Goal: Task Accomplishment & Management: Use online tool/utility

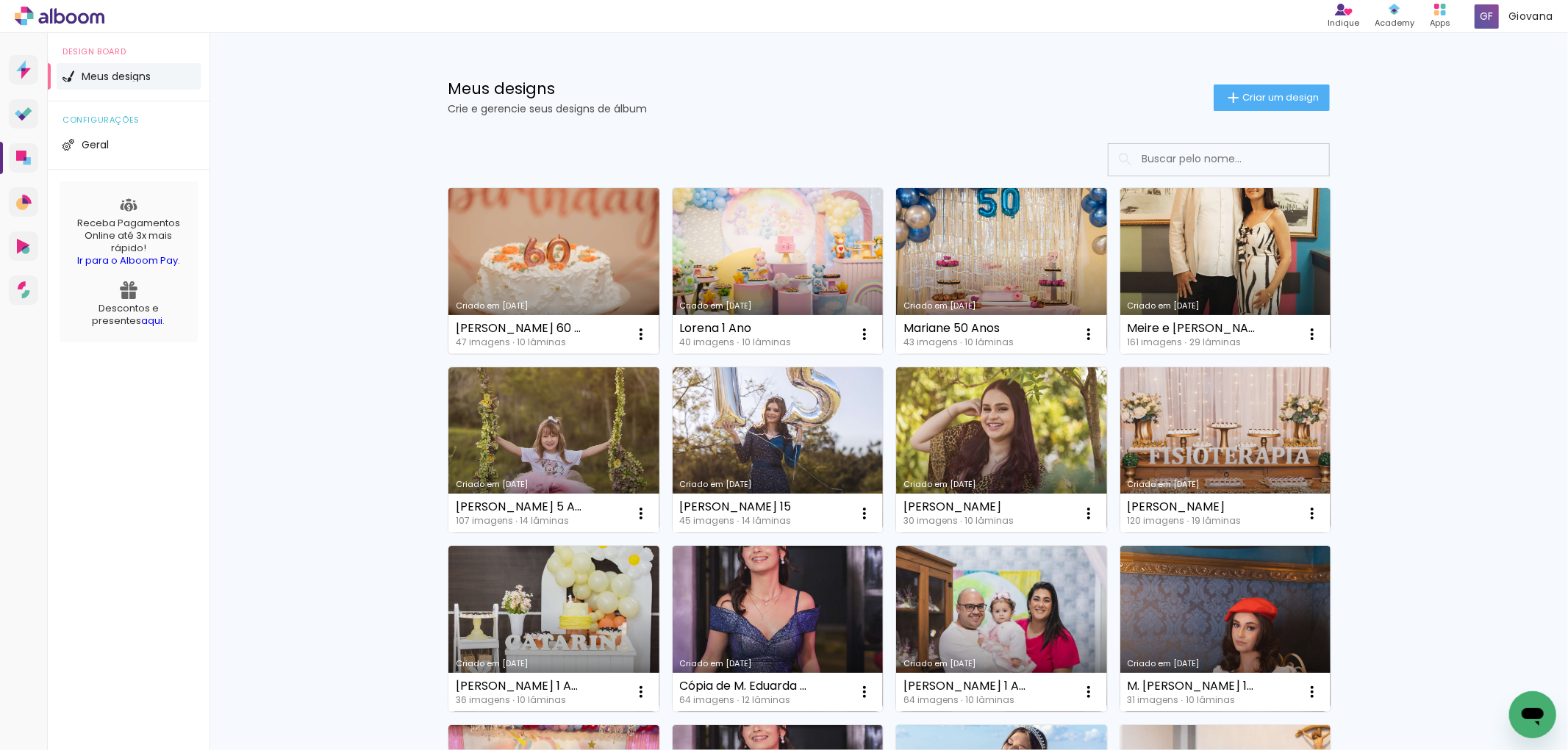
click at [580, 268] on link "Criado em [DATE]" at bounding box center [553, 271] width 211 height 166
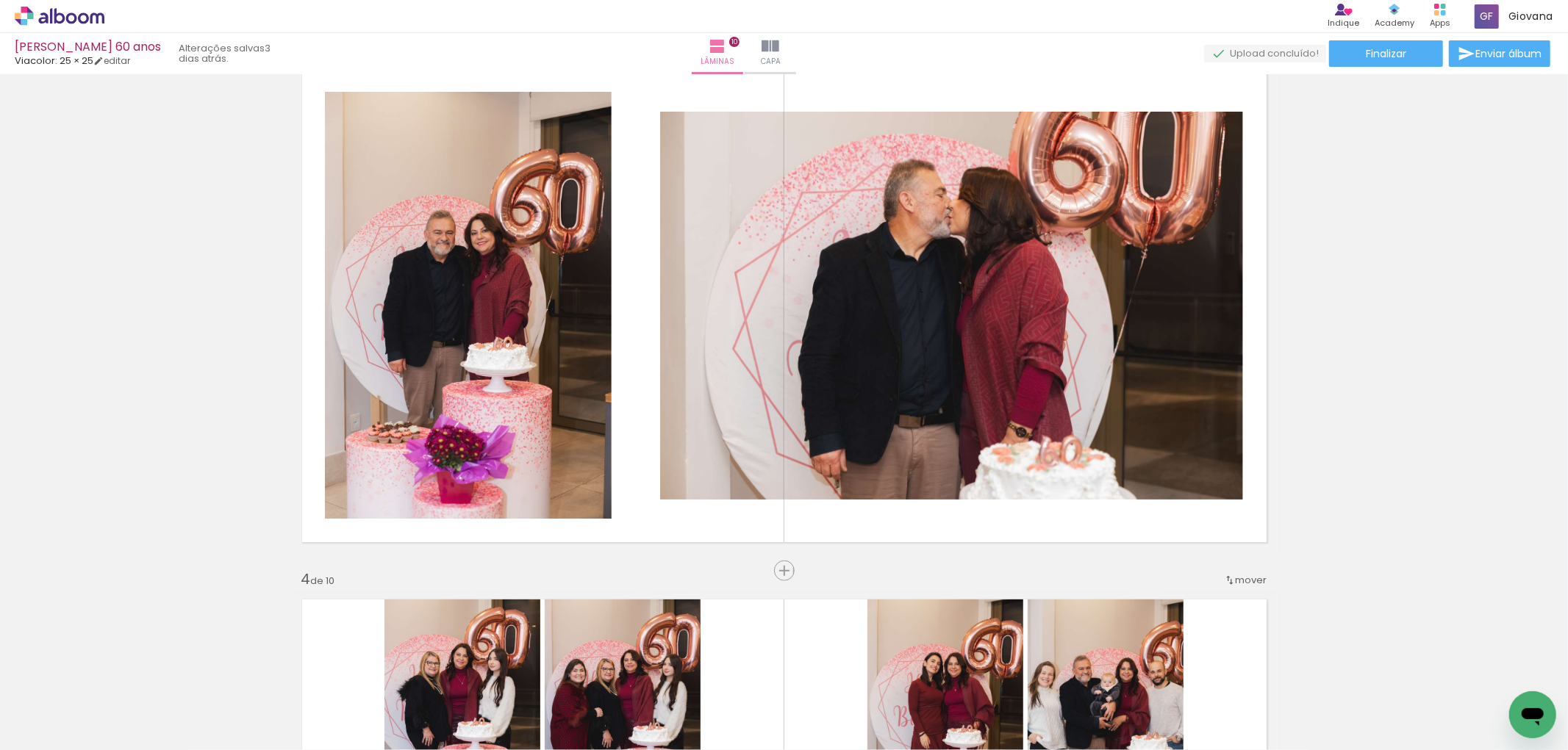
scroll to position [1143, 0]
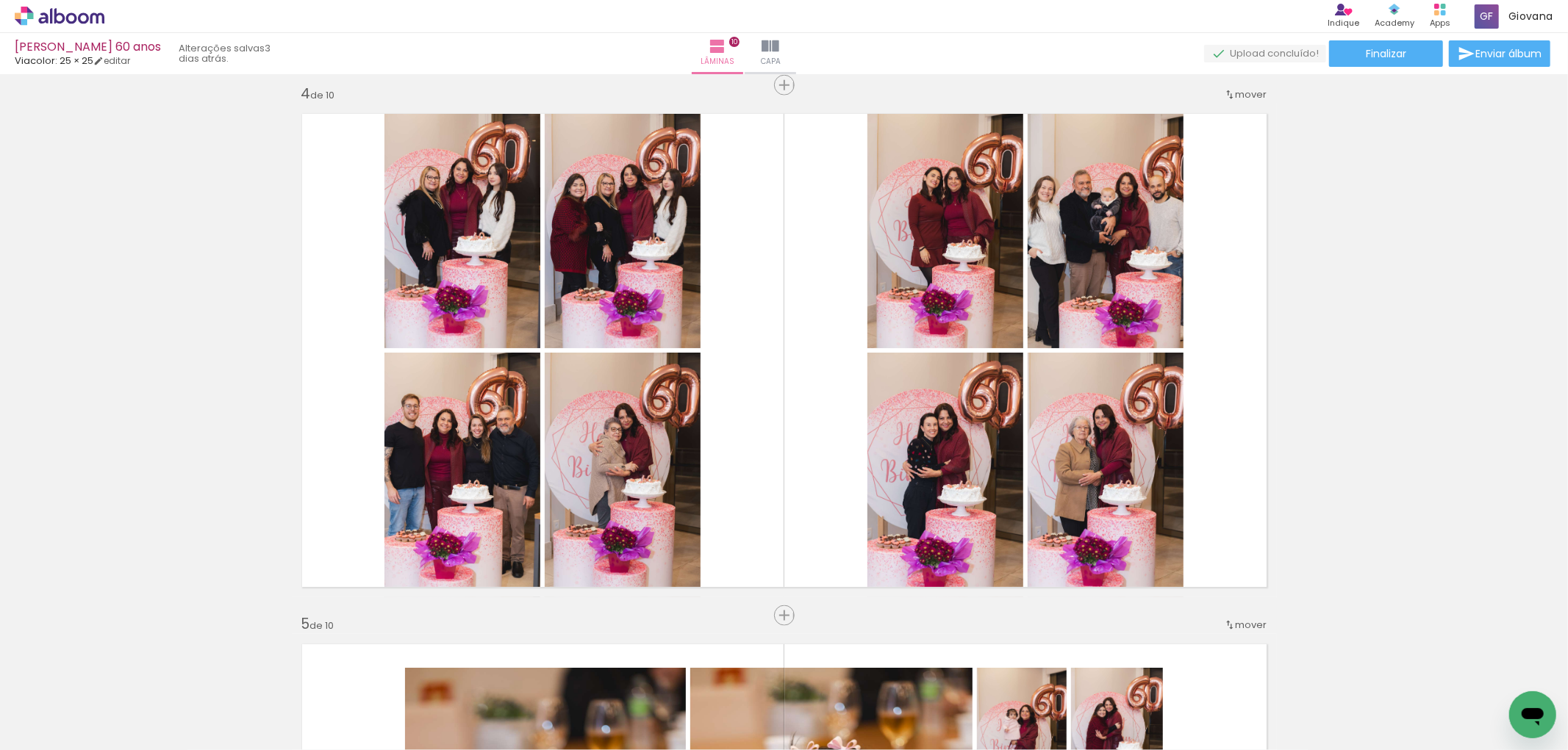
scroll to position [1632, 0]
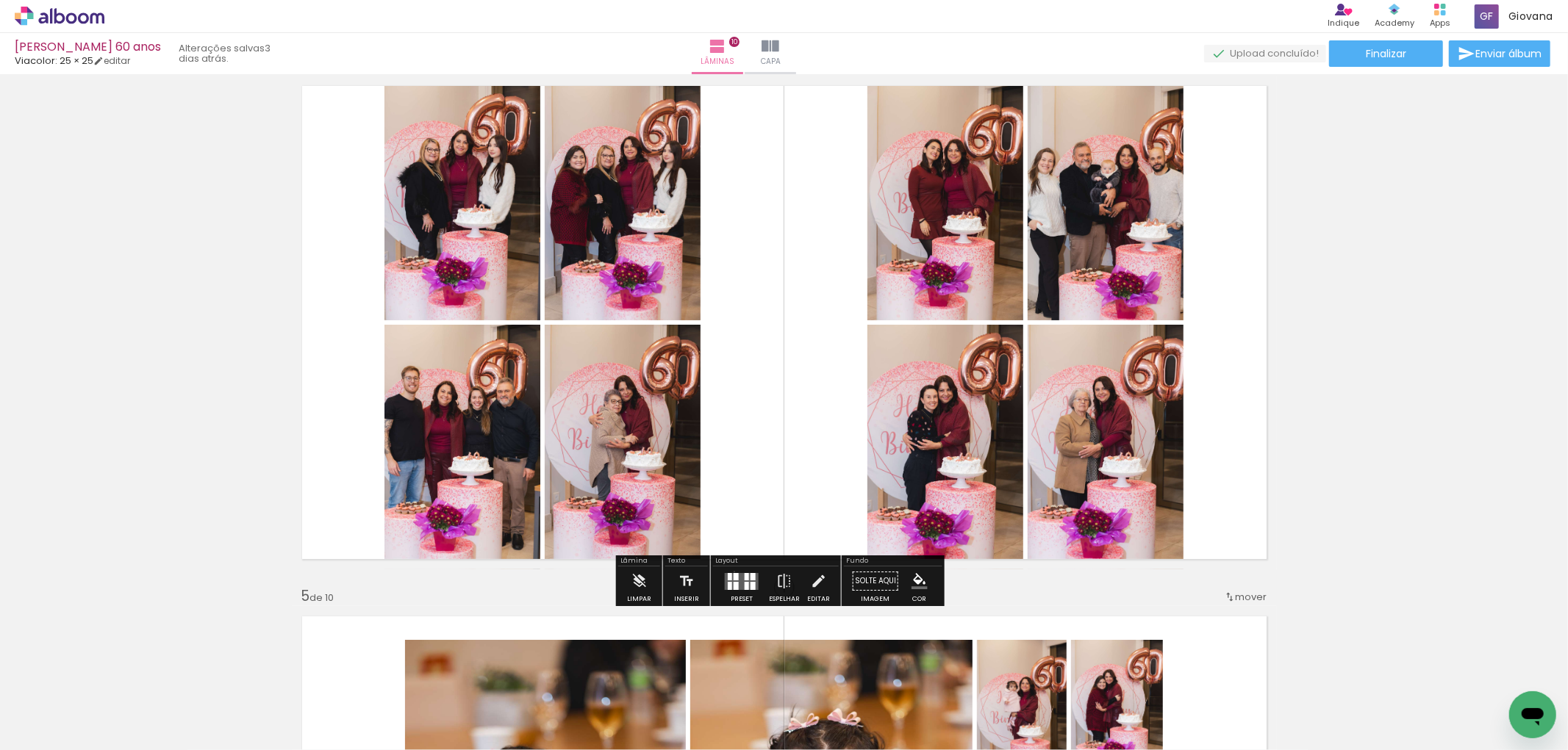
click at [734, 573] on div at bounding box center [736, 577] width 5 height 8
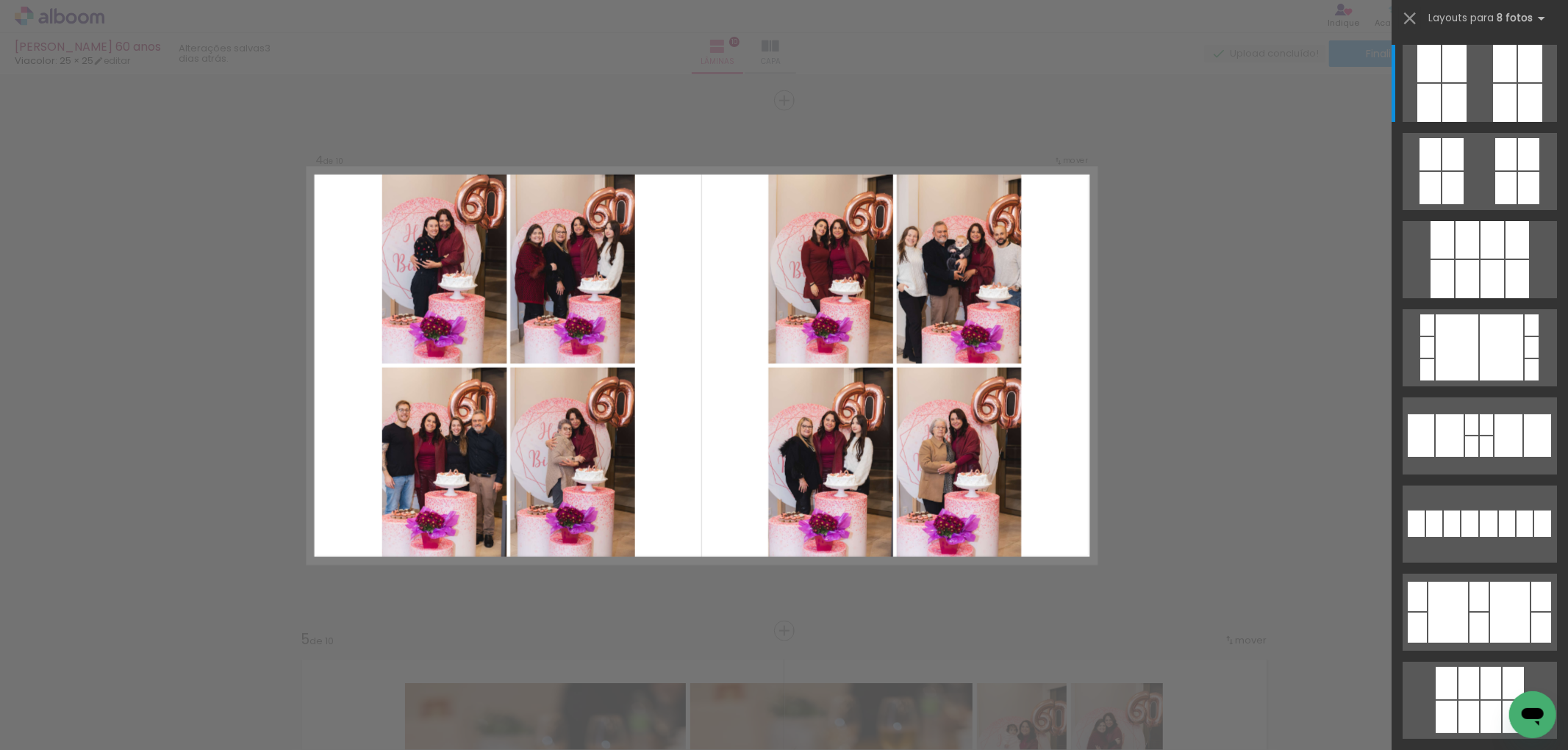
scroll to position [1589, 0]
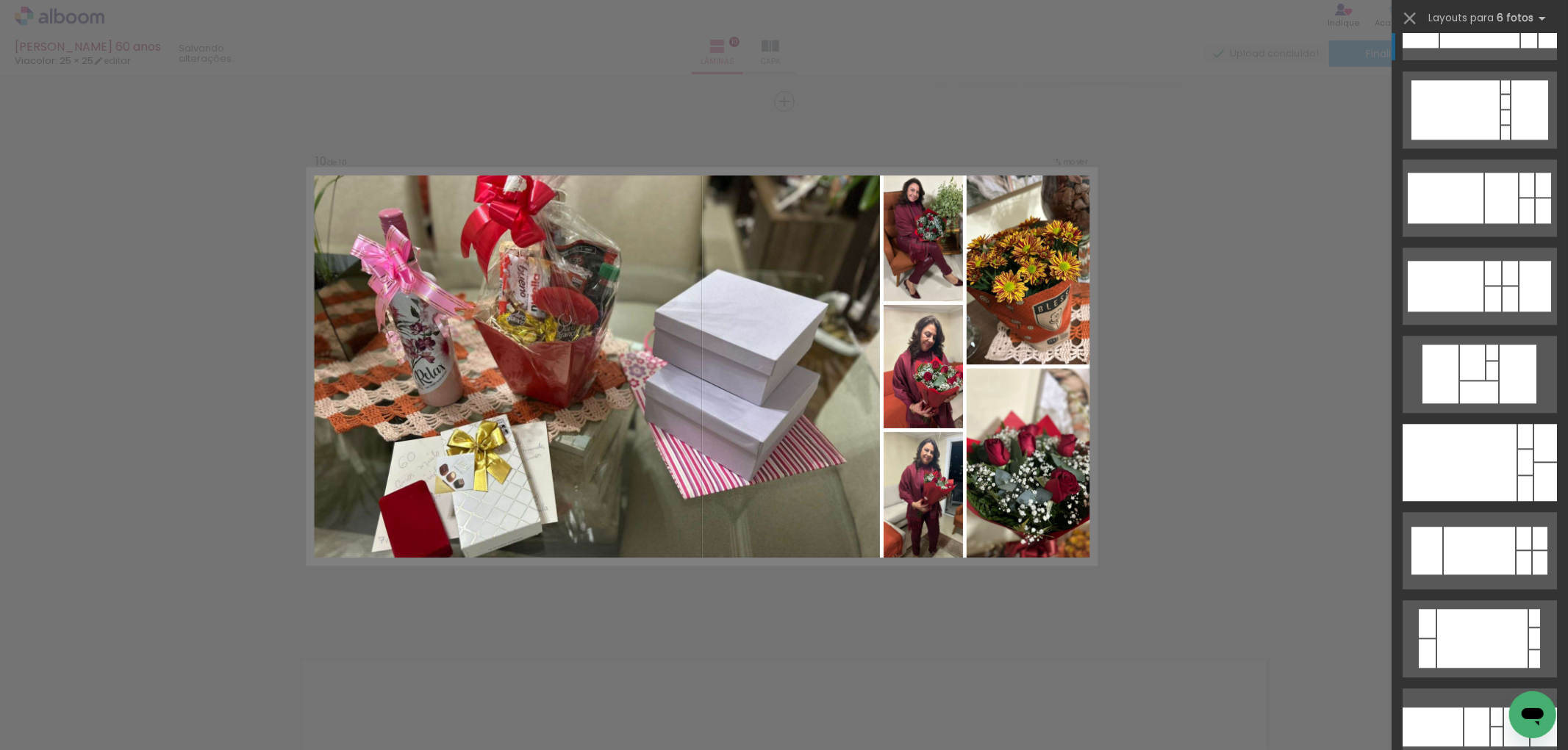
scroll to position [2965, 0]
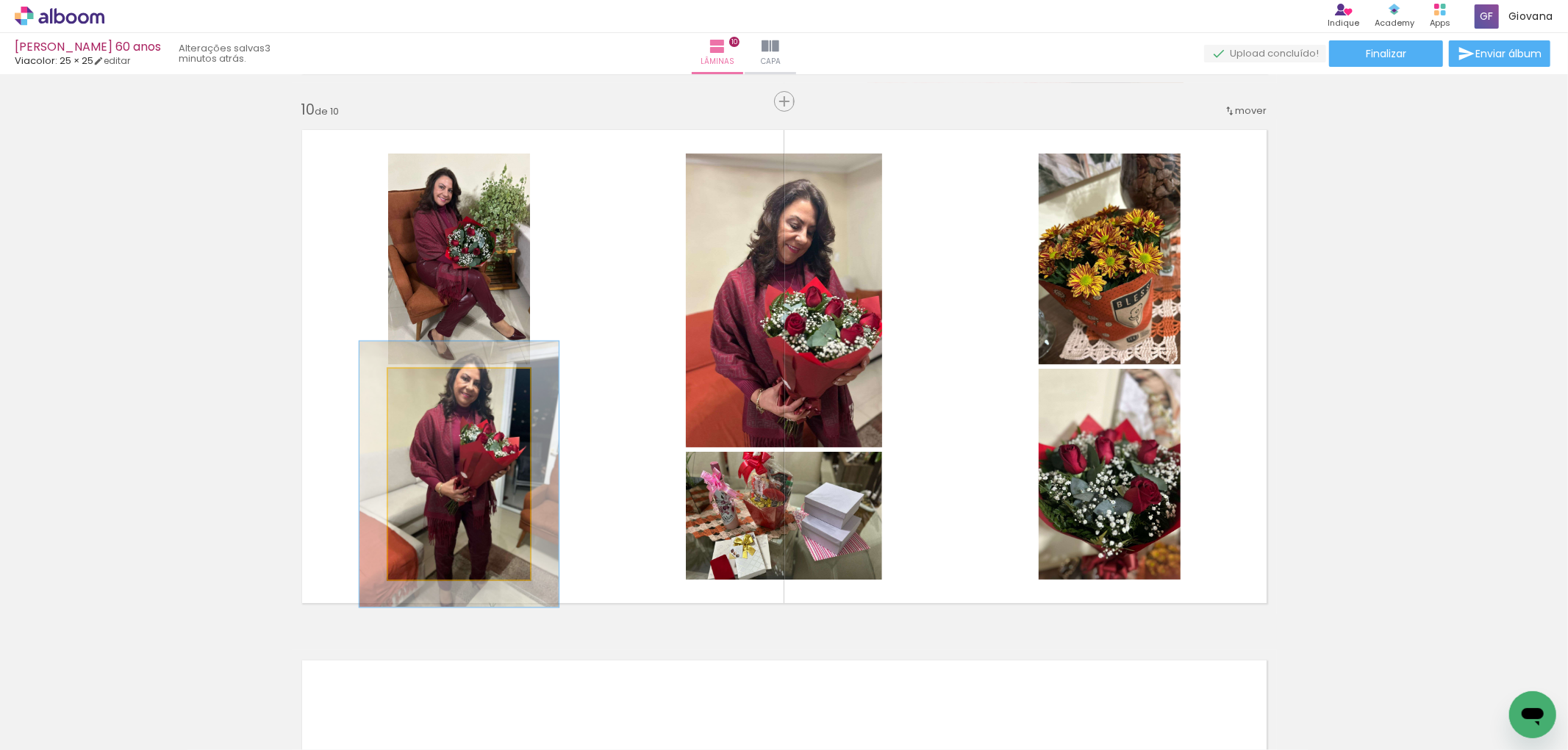
drag, startPoint x: 419, startPoint y: 390, endPoint x: 432, endPoint y: 390, distance: 13.0
type paper-slider "126"
click at [432, 390] on div at bounding box center [435, 384] width 24 height 24
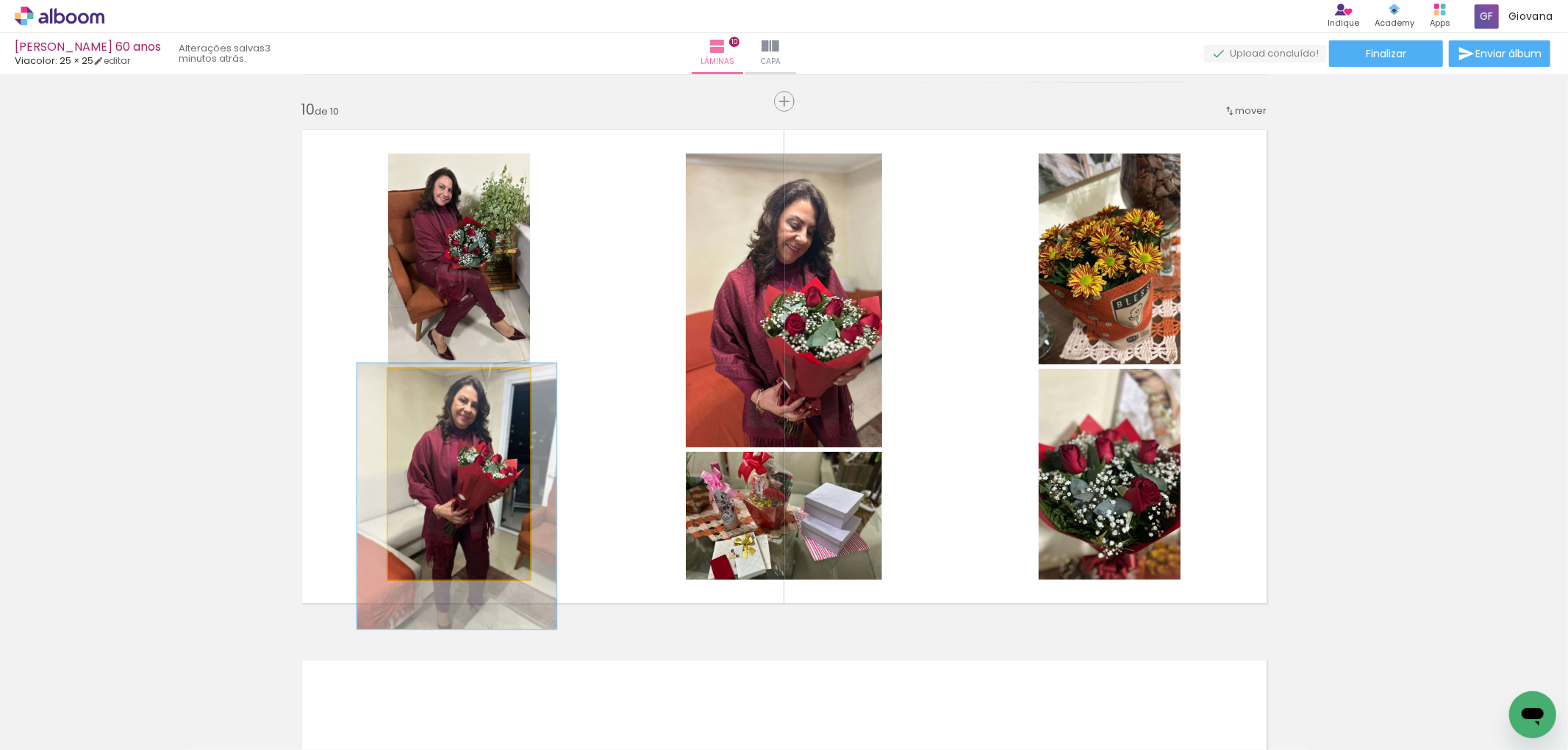
drag, startPoint x: 478, startPoint y: 456, endPoint x: 476, endPoint y: 475, distance: 19.1
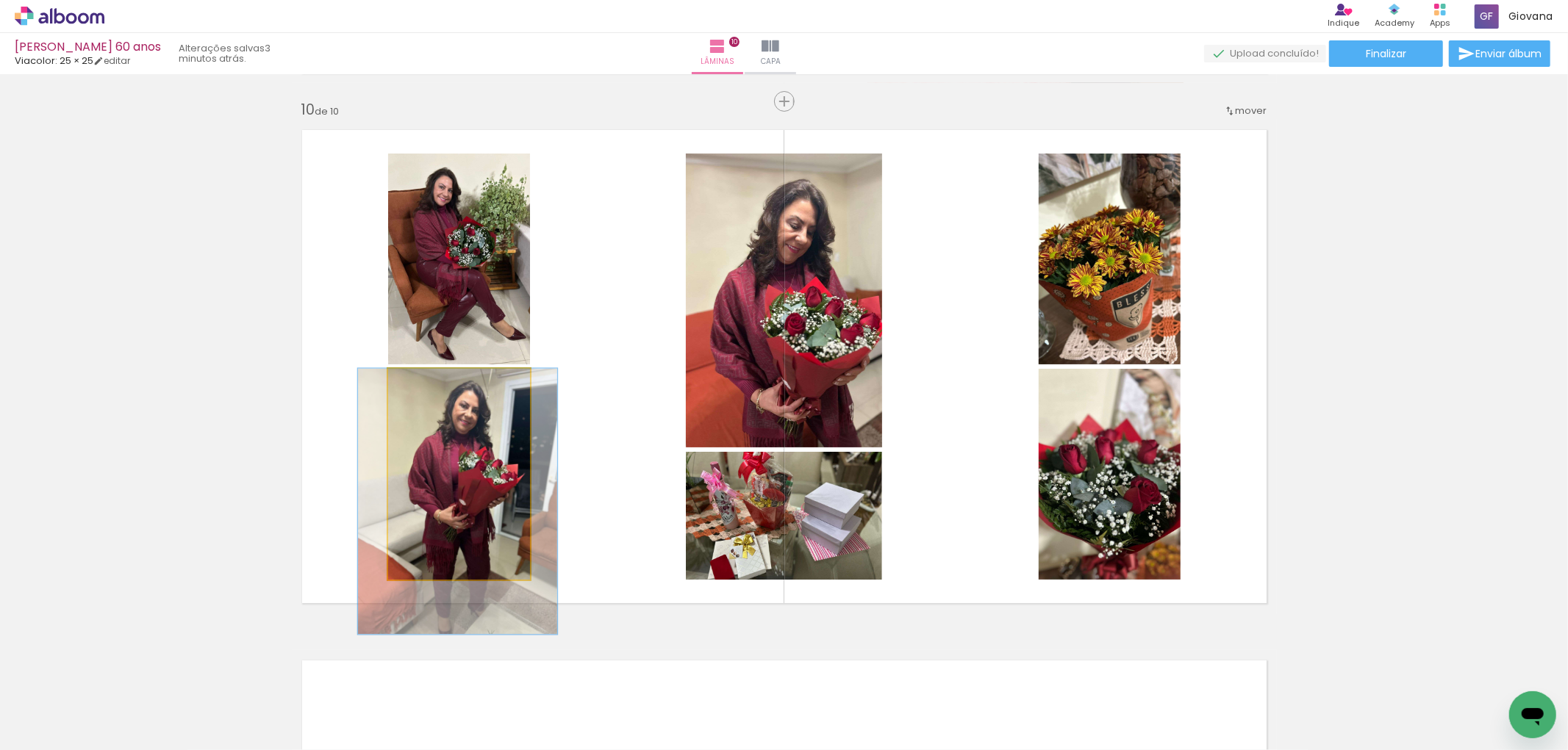
drag, startPoint x: 475, startPoint y: 461, endPoint x: 475, endPoint y: 471, distance: 10.0
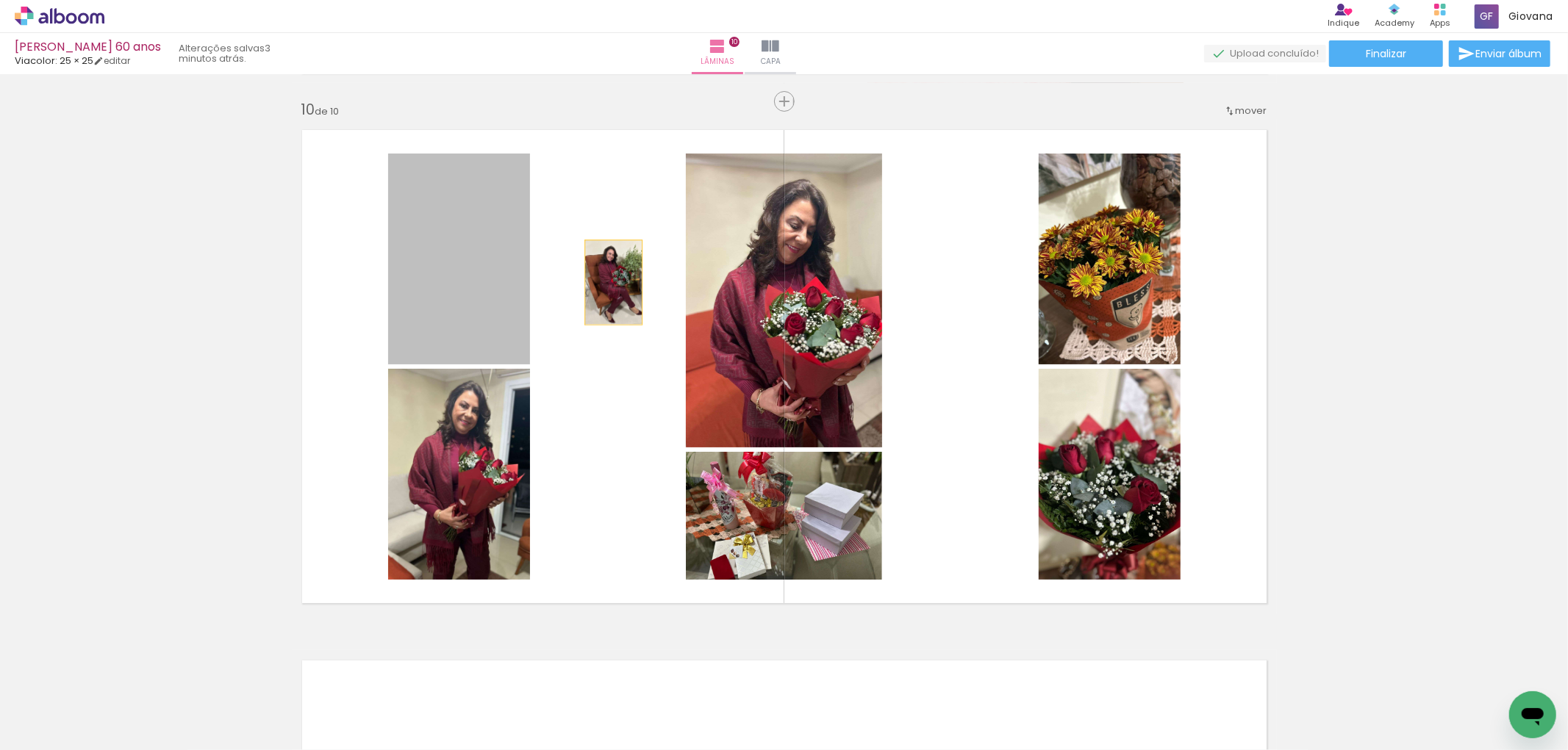
drag, startPoint x: 554, startPoint y: 281, endPoint x: 765, endPoint y: 293, distance: 211.3
click at [0, 0] on slot at bounding box center [0, 0] width 0 height 0
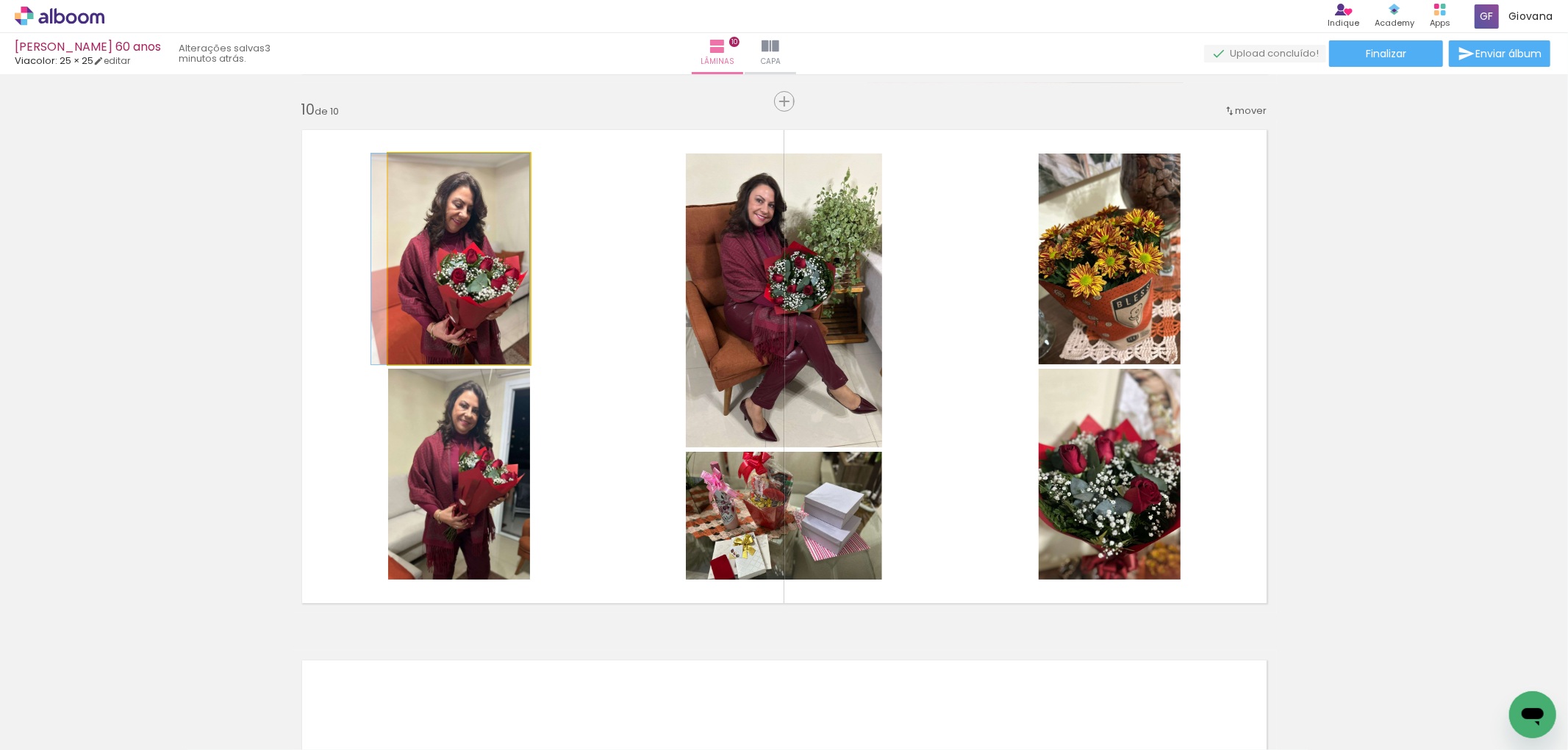
drag, startPoint x: 458, startPoint y: 281, endPoint x: 451, endPoint y: 279, distance: 7.3
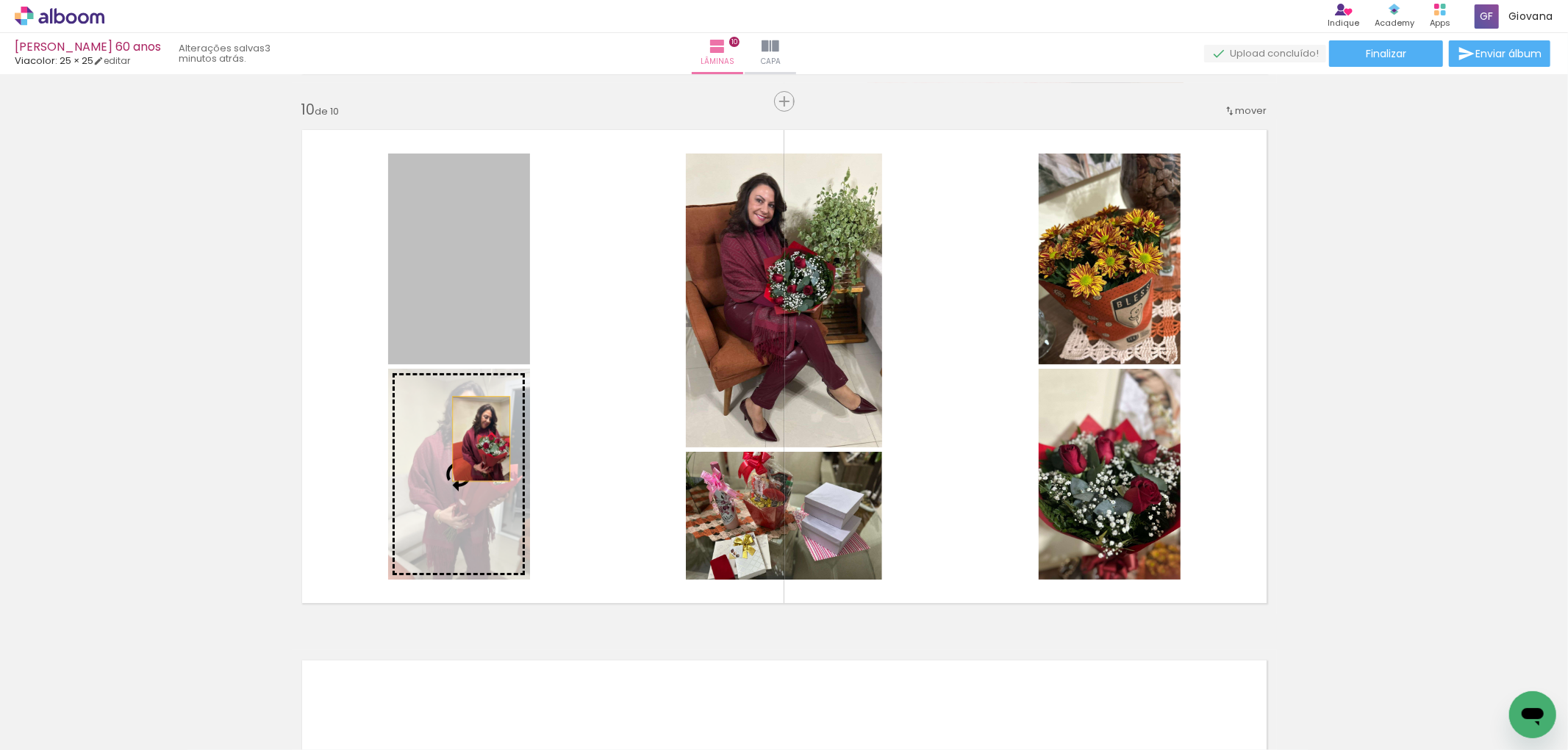
drag, startPoint x: 461, startPoint y: 291, endPoint x: 479, endPoint y: 459, distance: 169.0
click at [0, 0] on slot at bounding box center [0, 0] width 0 height 0
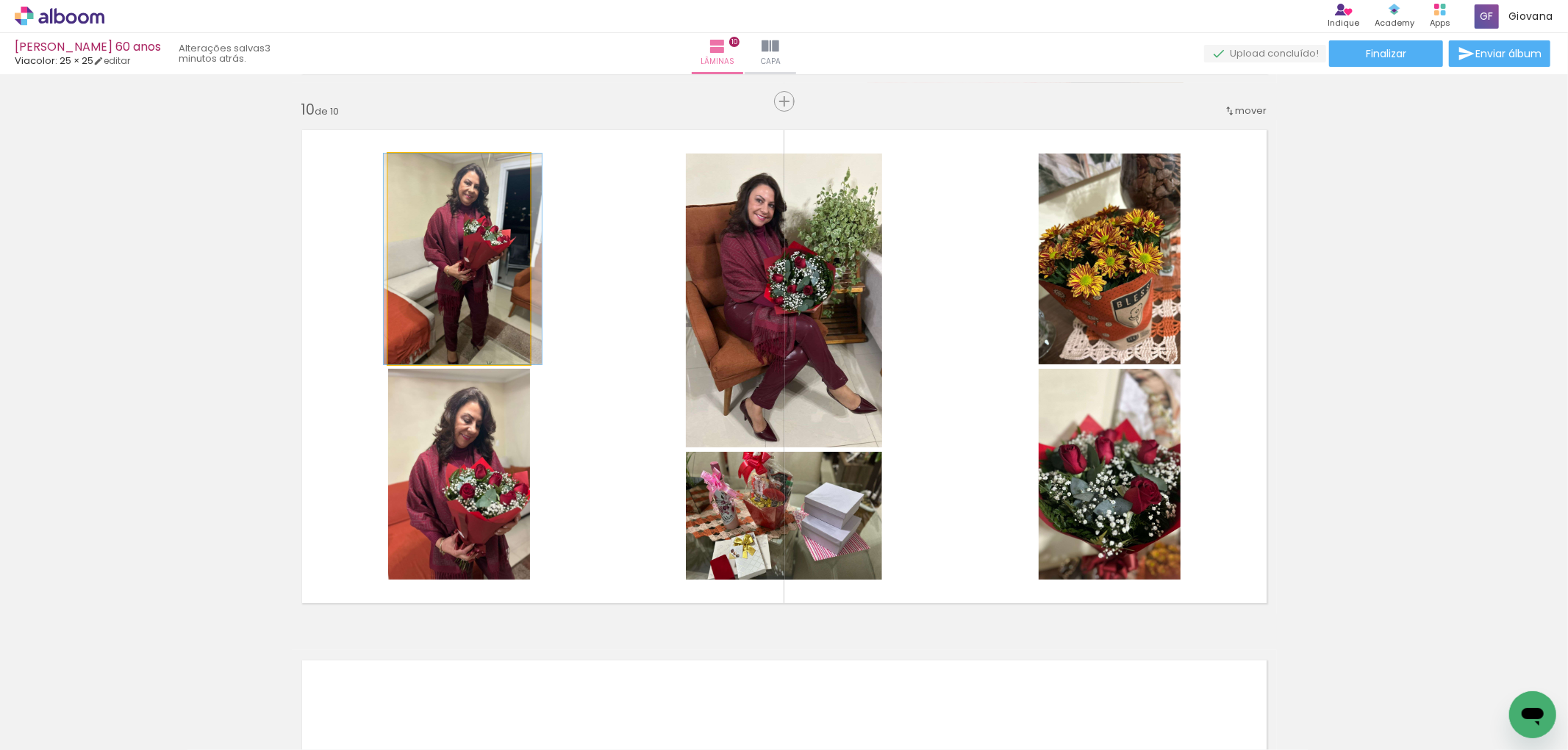
drag, startPoint x: 473, startPoint y: 281, endPoint x: 478, endPoint y: 435, distance: 154.1
click at [0, 0] on slot at bounding box center [0, 0] width 0 height 0
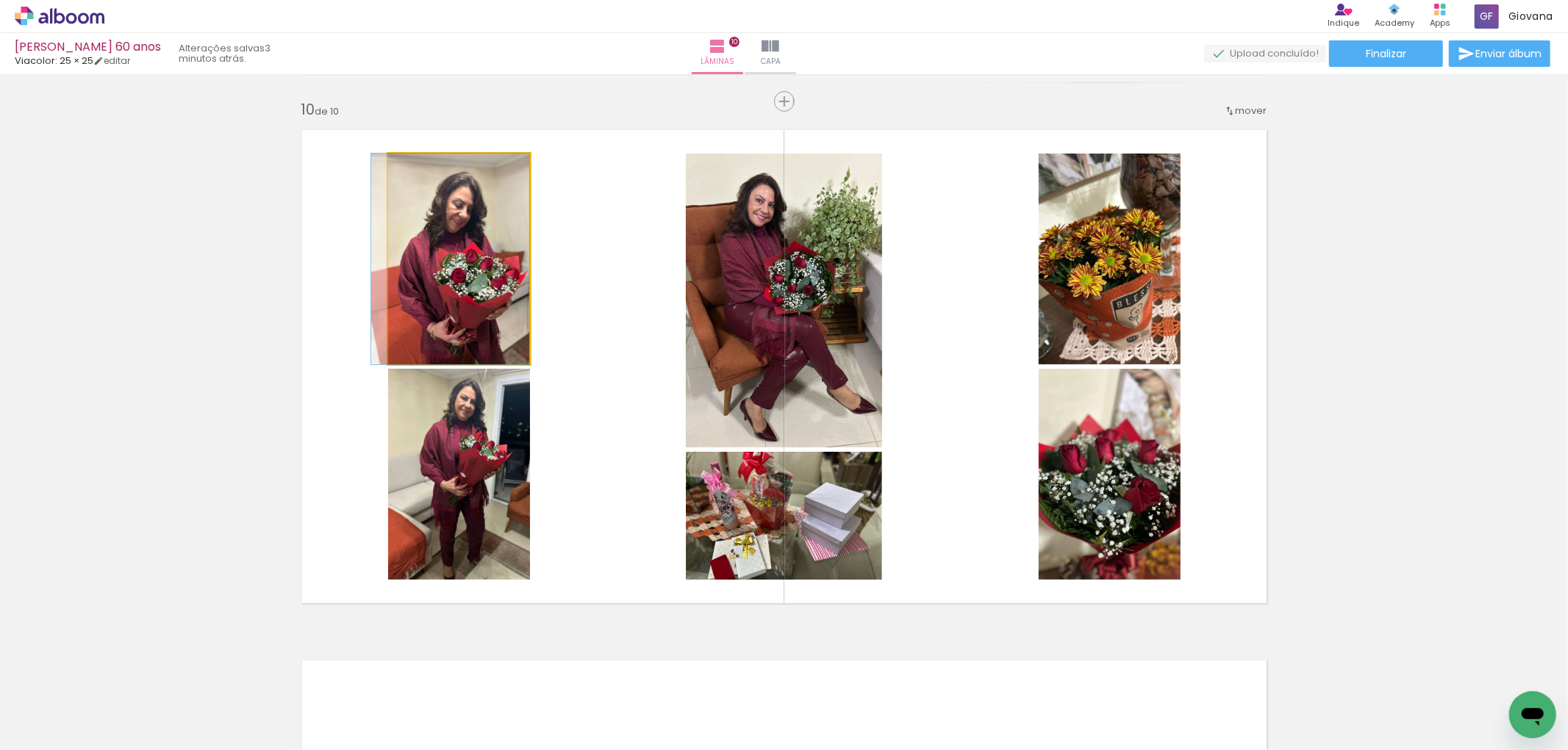
drag, startPoint x: 471, startPoint y: 302, endPoint x: 458, endPoint y: 301, distance: 13.0
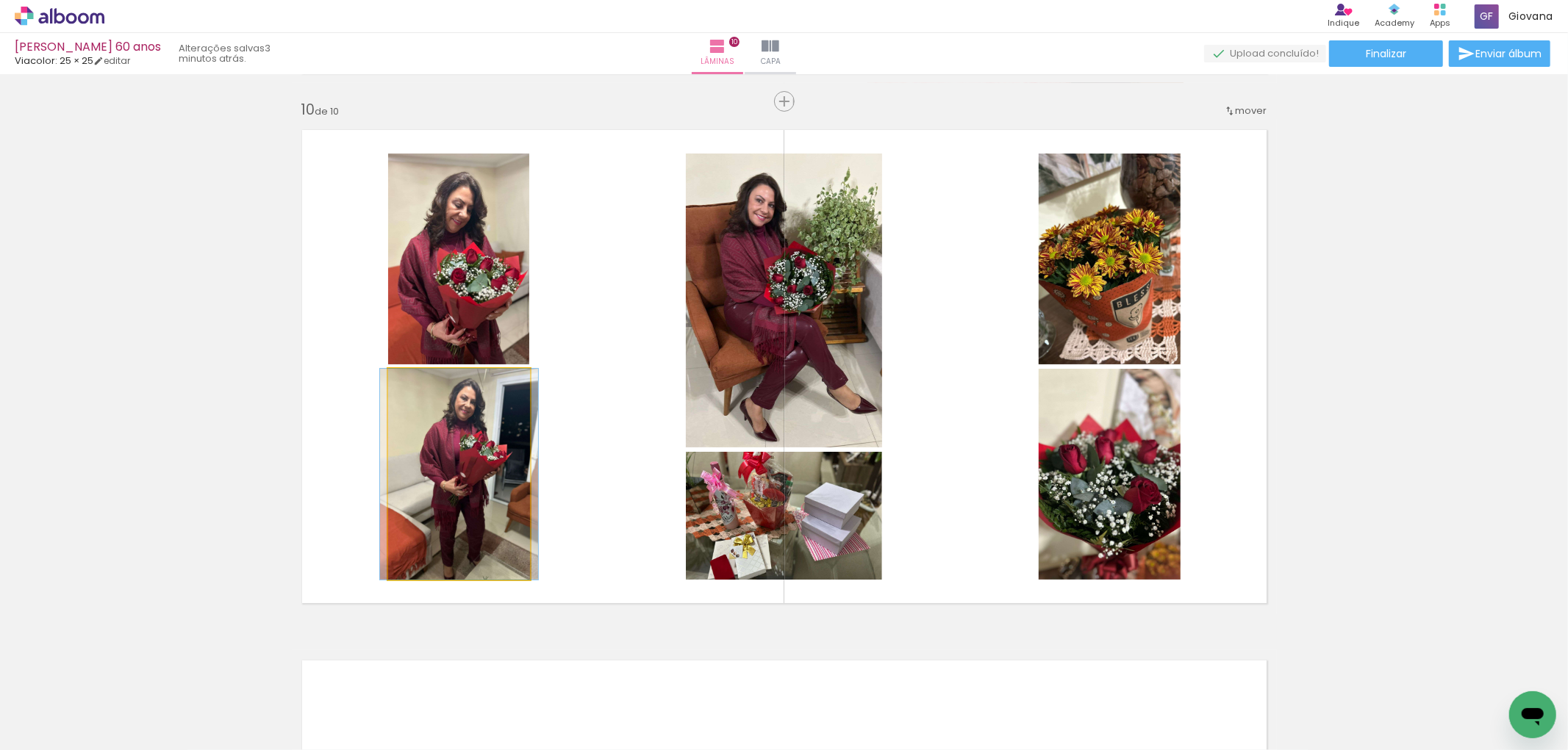
drag, startPoint x: 460, startPoint y: 454, endPoint x: 460, endPoint y: 445, distance: 9.0
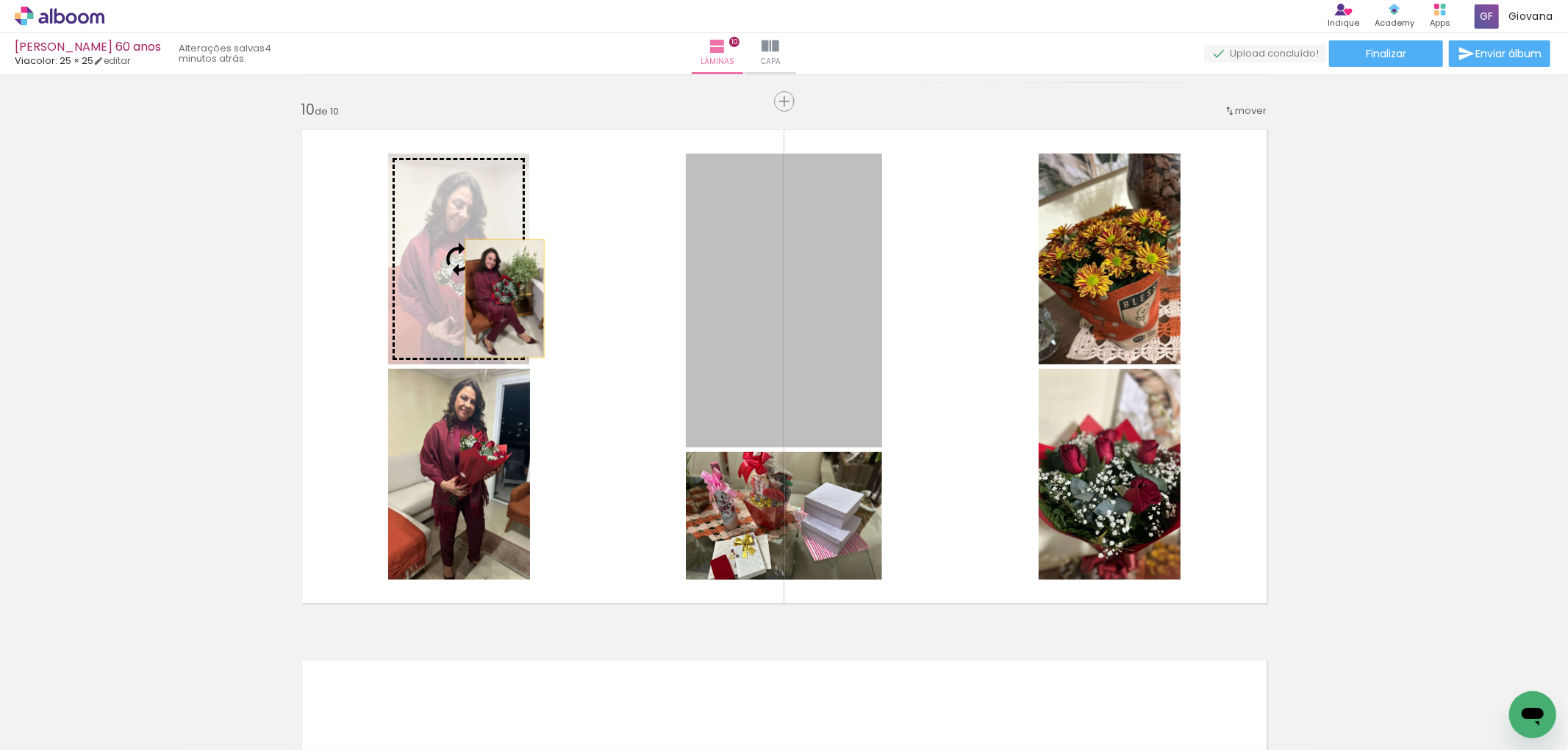
drag, startPoint x: 767, startPoint y: 361, endPoint x: 497, endPoint y: 298, distance: 277.3
click at [0, 0] on slot at bounding box center [0, 0] width 0 height 0
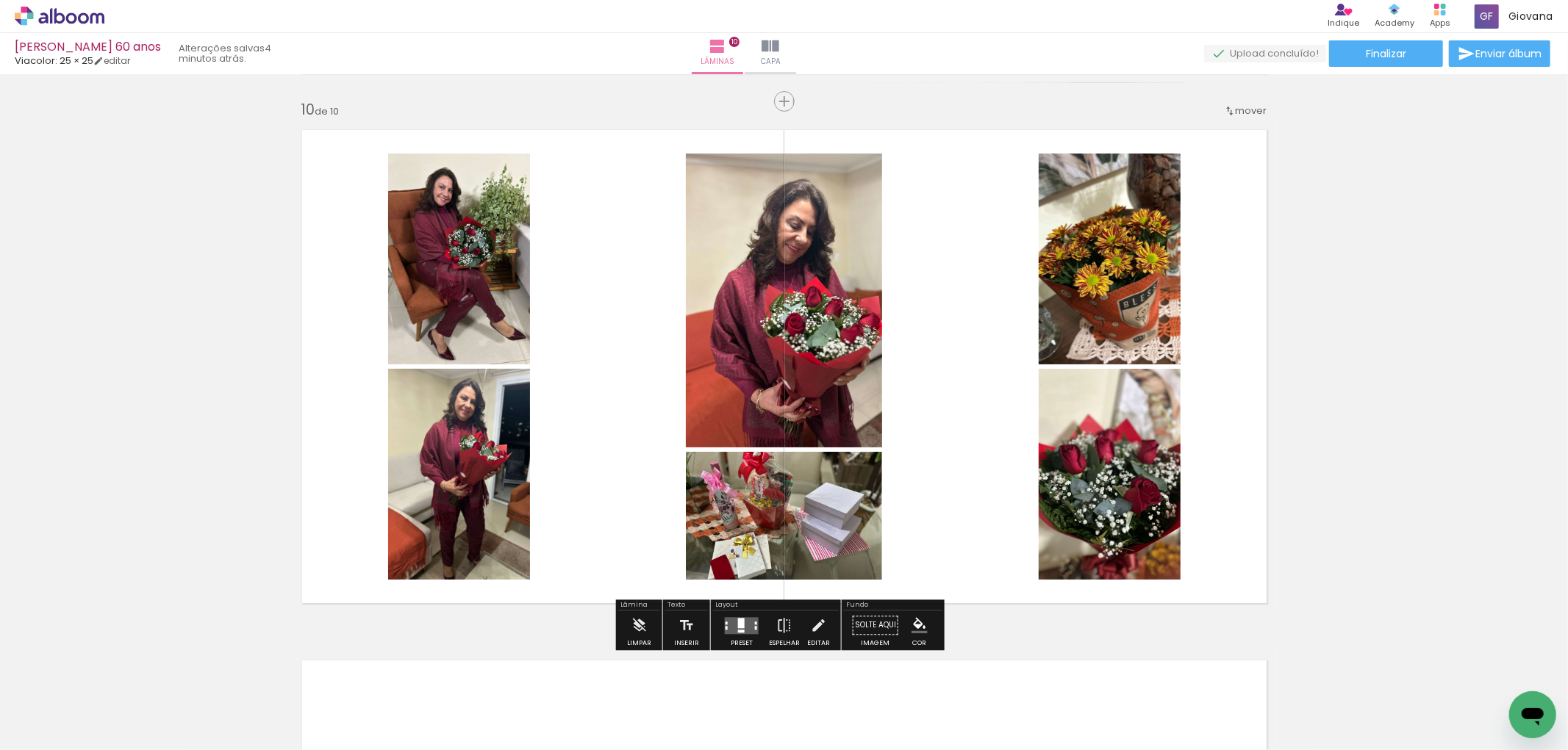
click at [660, 363] on quentale-layouter at bounding box center [784, 367] width 985 height 494
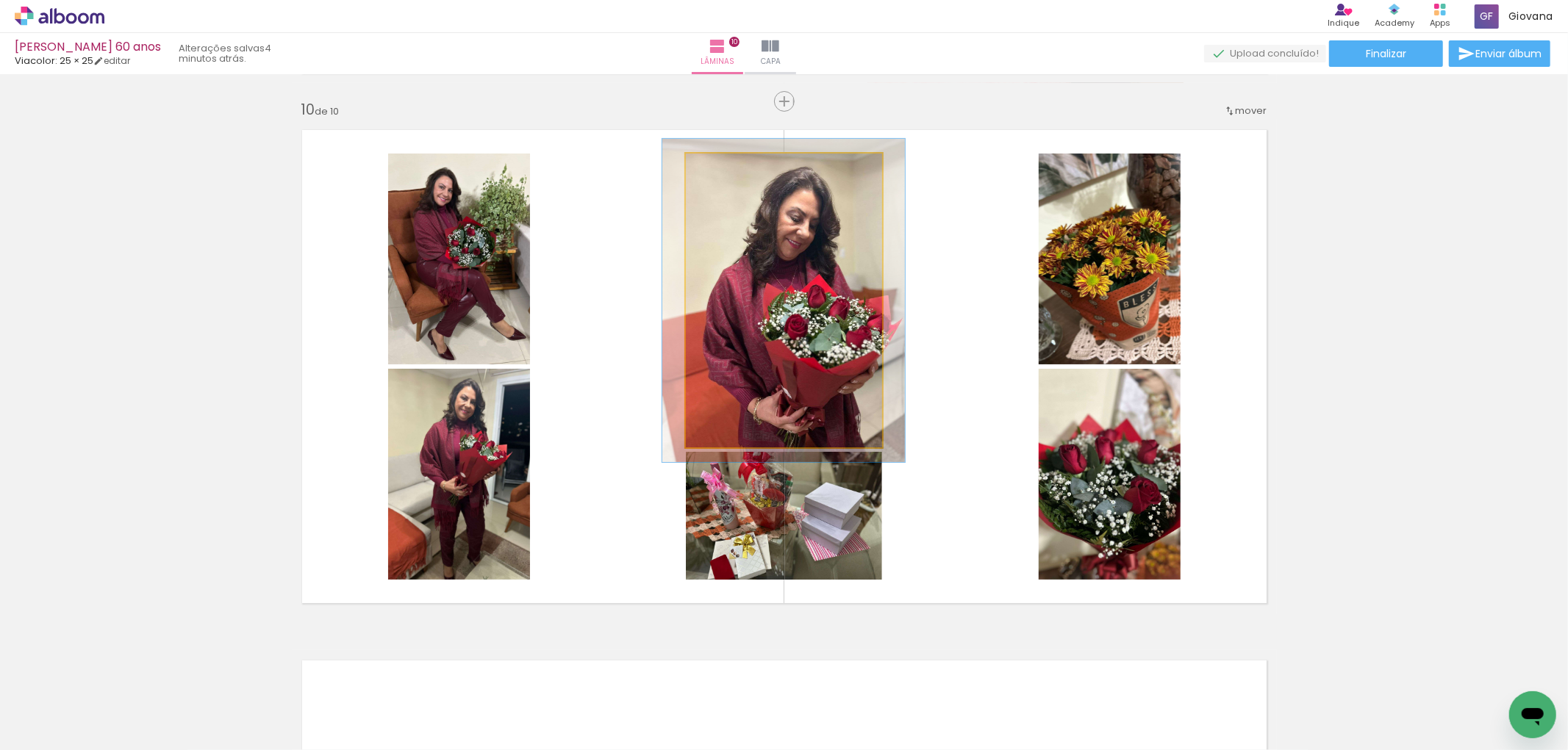
click at [728, 172] on div at bounding box center [724, 169] width 24 height 24
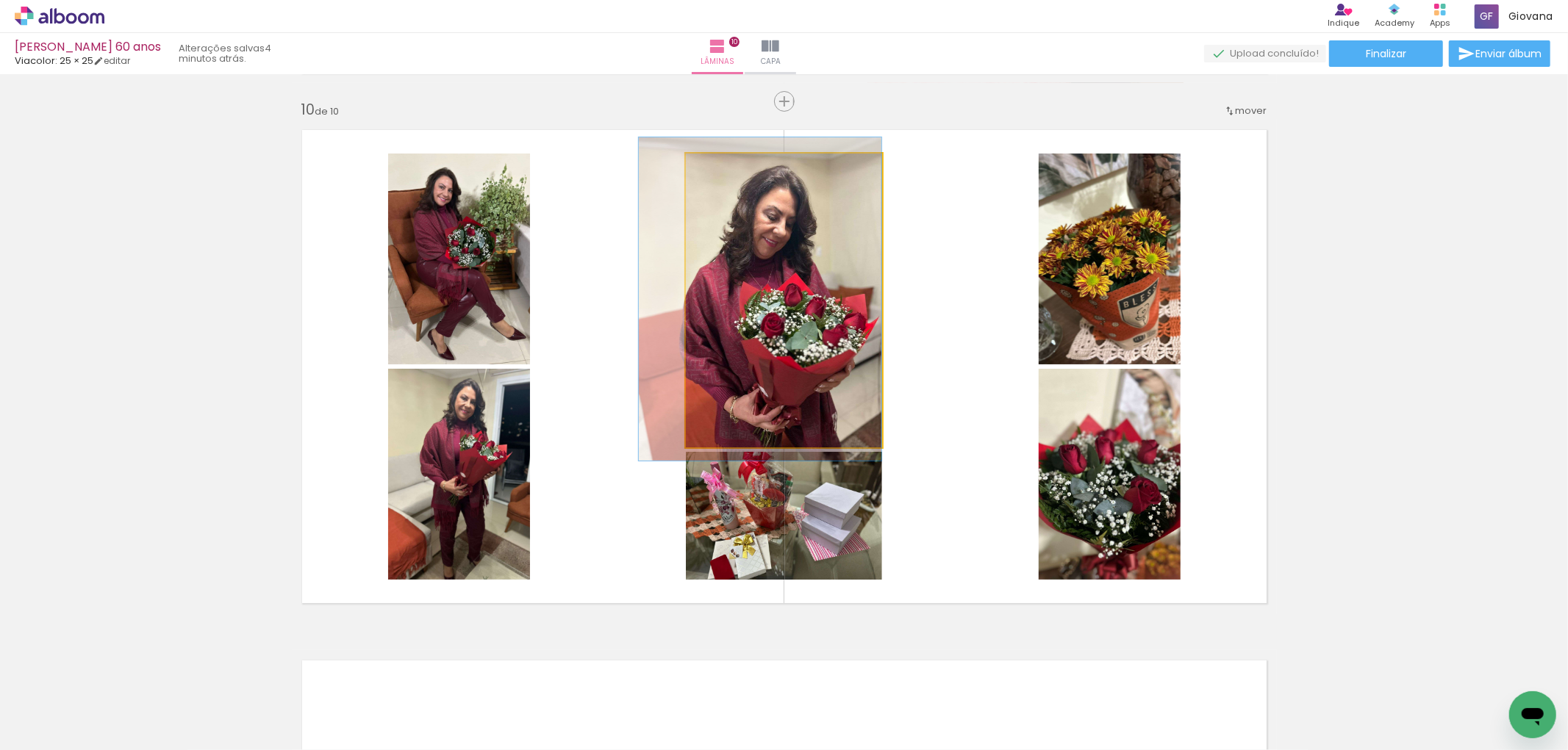
drag, startPoint x: 777, startPoint y: 241, endPoint x: 714, endPoint y: 239, distance: 63.0
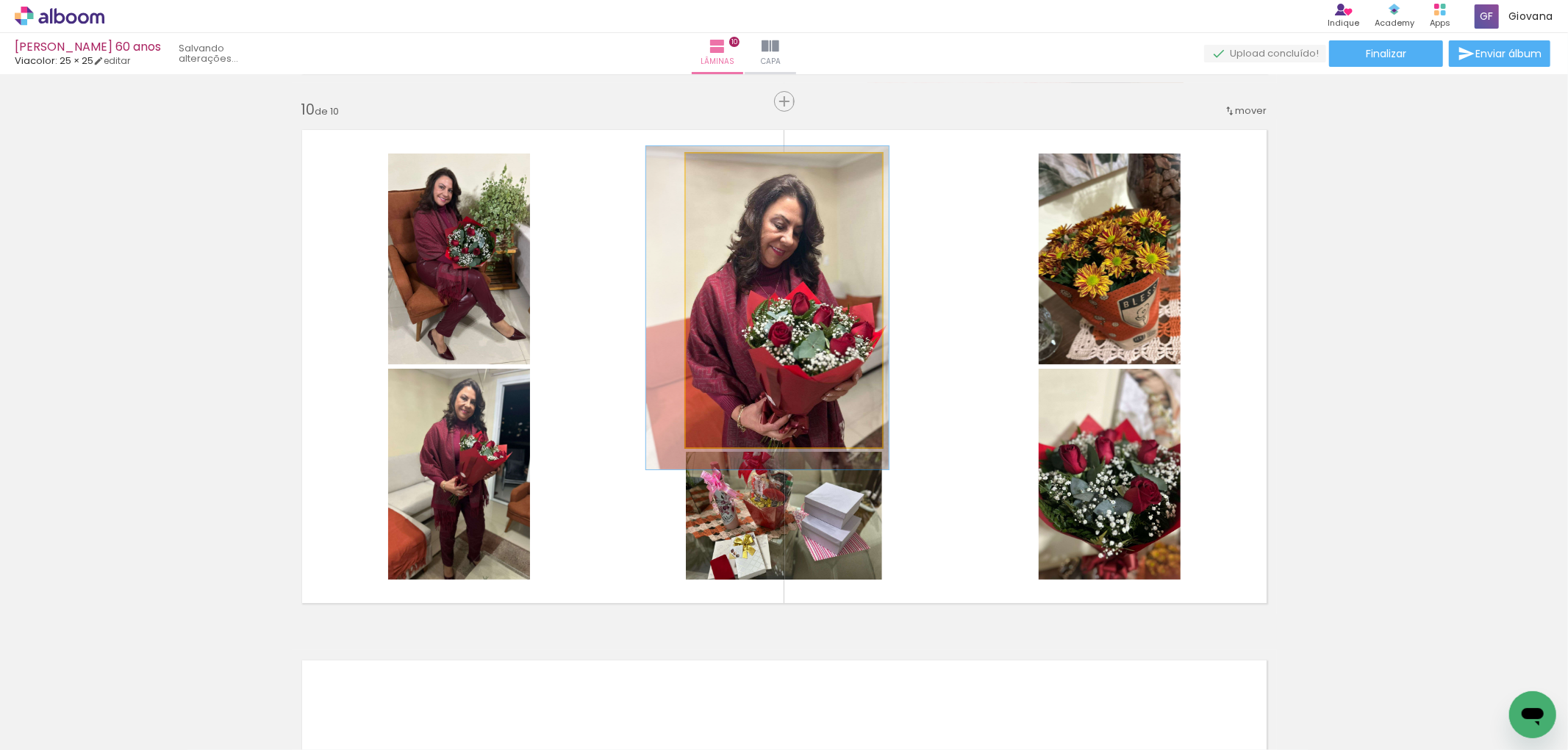
drag, startPoint x: 817, startPoint y: 272, endPoint x: 824, endPoint y: 281, distance: 11.4
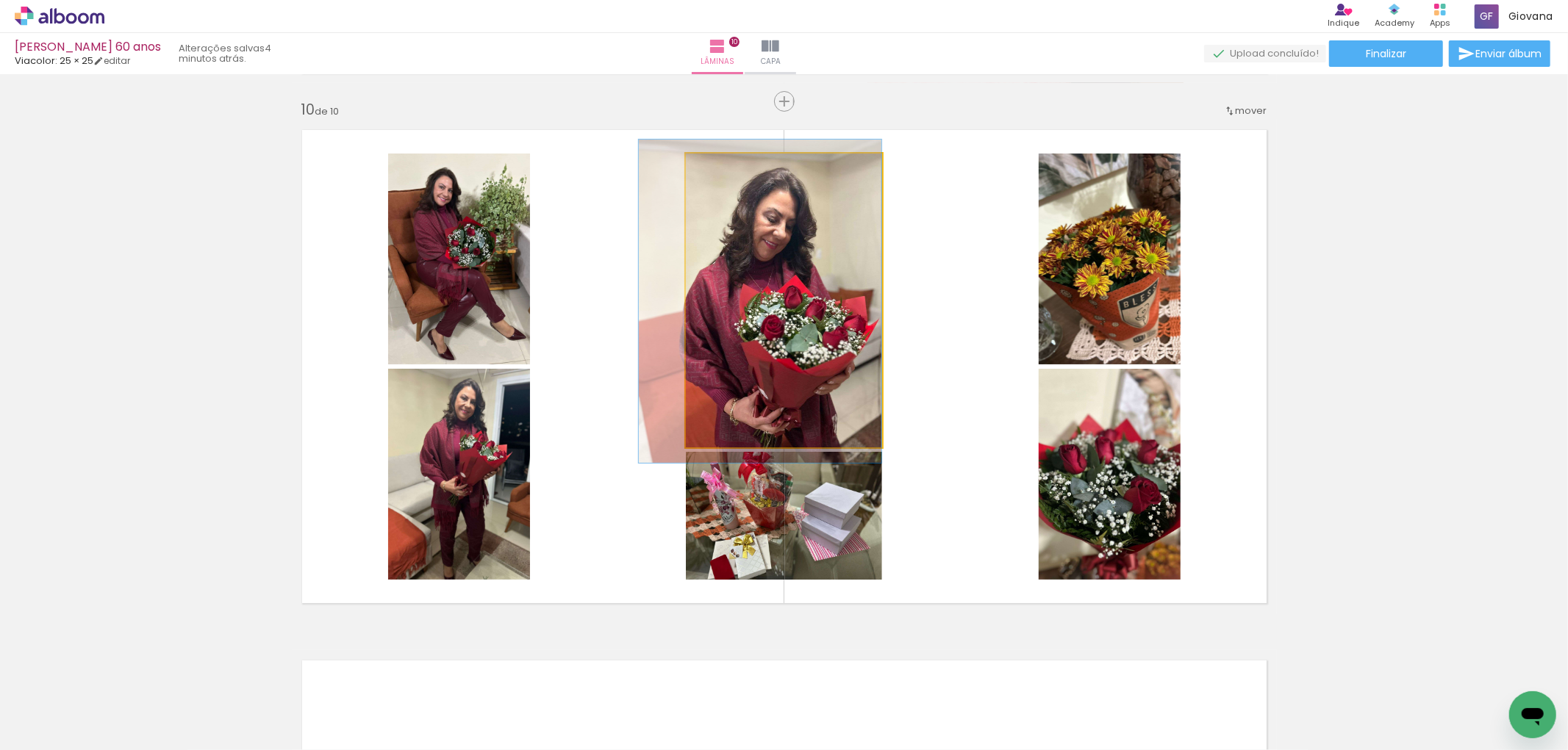
drag, startPoint x: 824, startPoint y: 281, endPoint x: 768, endPoint y: 274, distance: 56.4
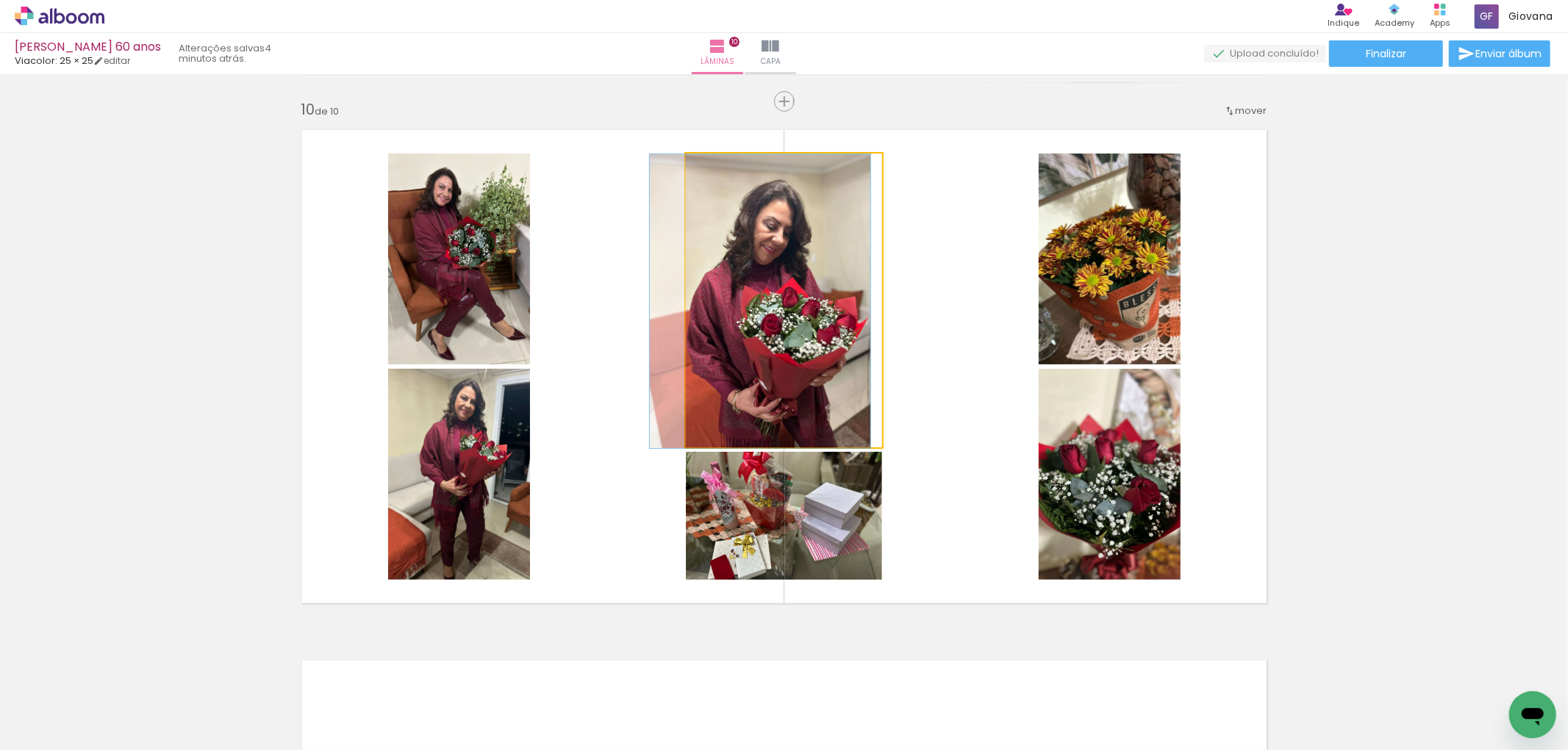
drag, startPoint x: 719, startPoint y: 172, endPoint x: 703, endPoint y: 208, distance: 39.4
click at [685, 175] on quentale-photo at bounding box center [784, 300] width 196 height 294
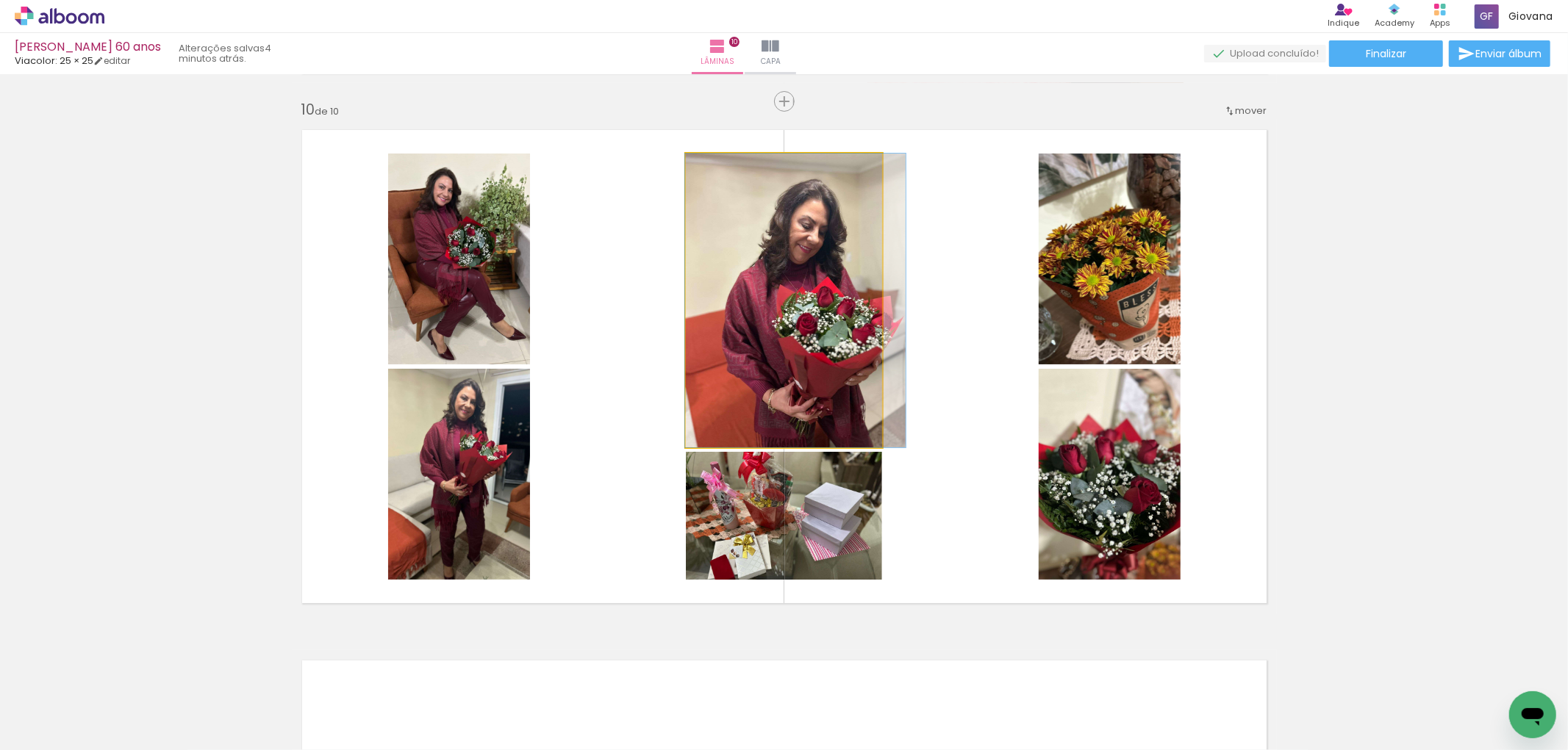
drag, startPoint x: 786, startPoint y: 243, endPoint x: 843, endPoint y: 246, distance: 57.1
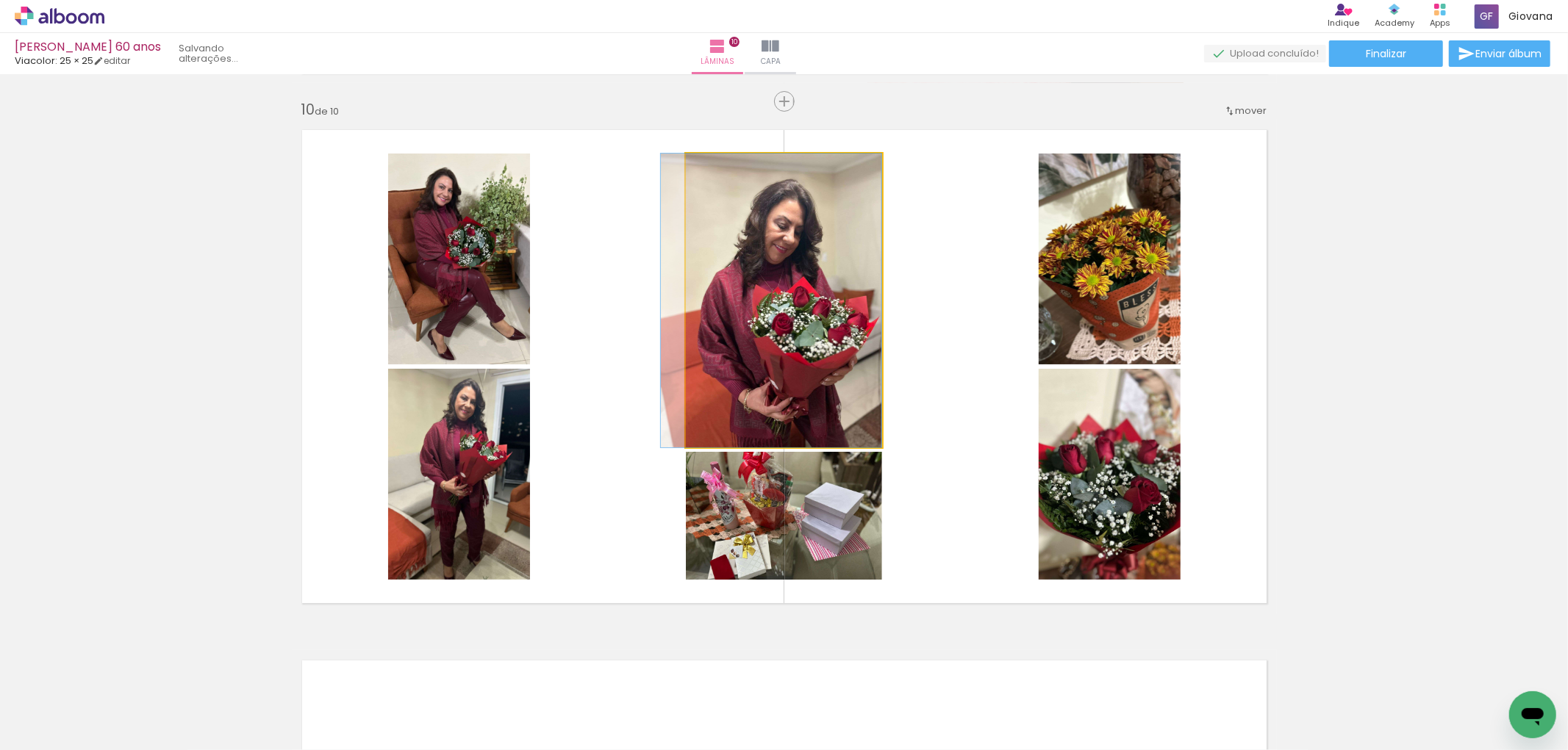
drag, startPoint x: 842, startPoint y: 249, endPoint x: 779, endPoint y: 251, distance: 63.0
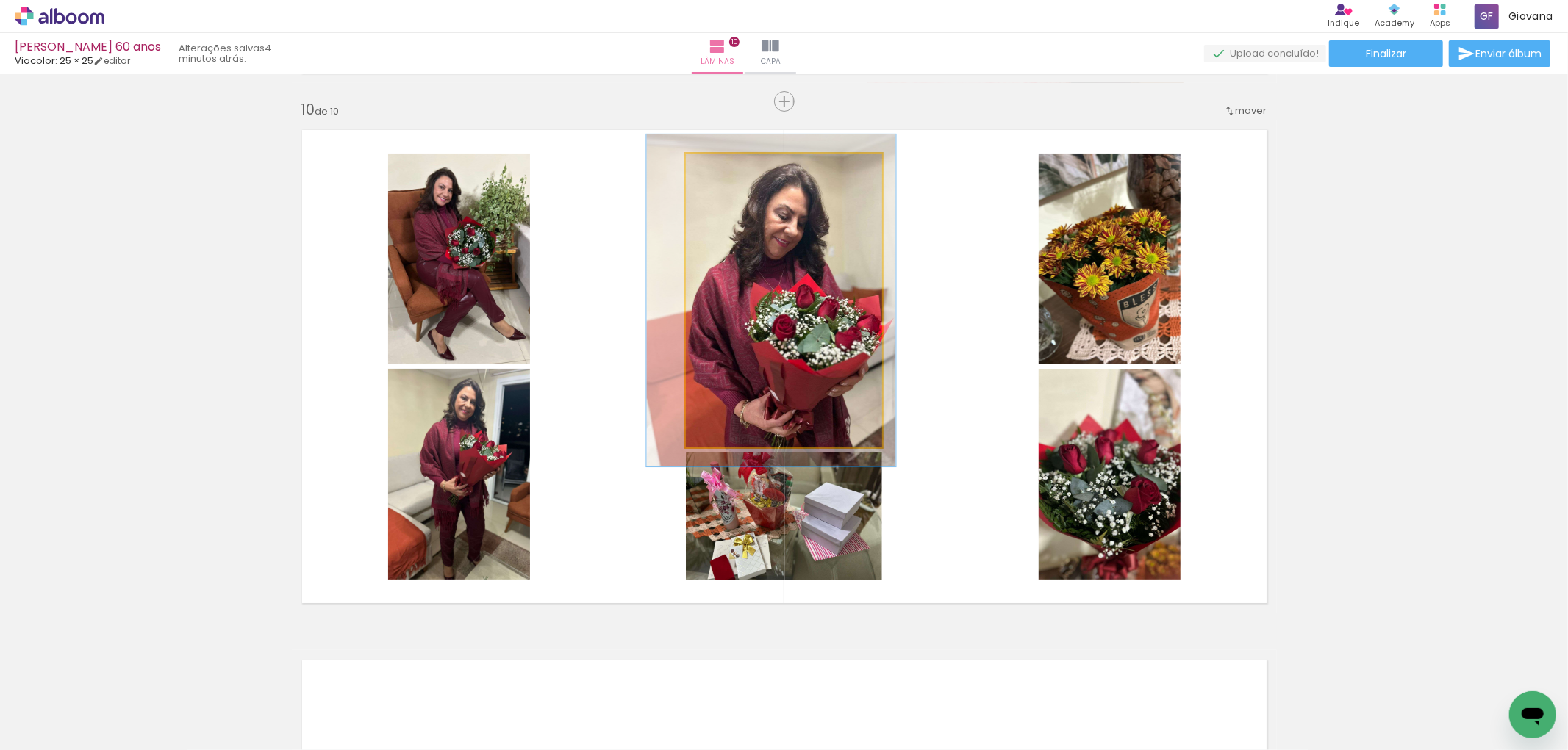
click at [728, 173] on div at bounding box center [726, 169] width 24 height 24
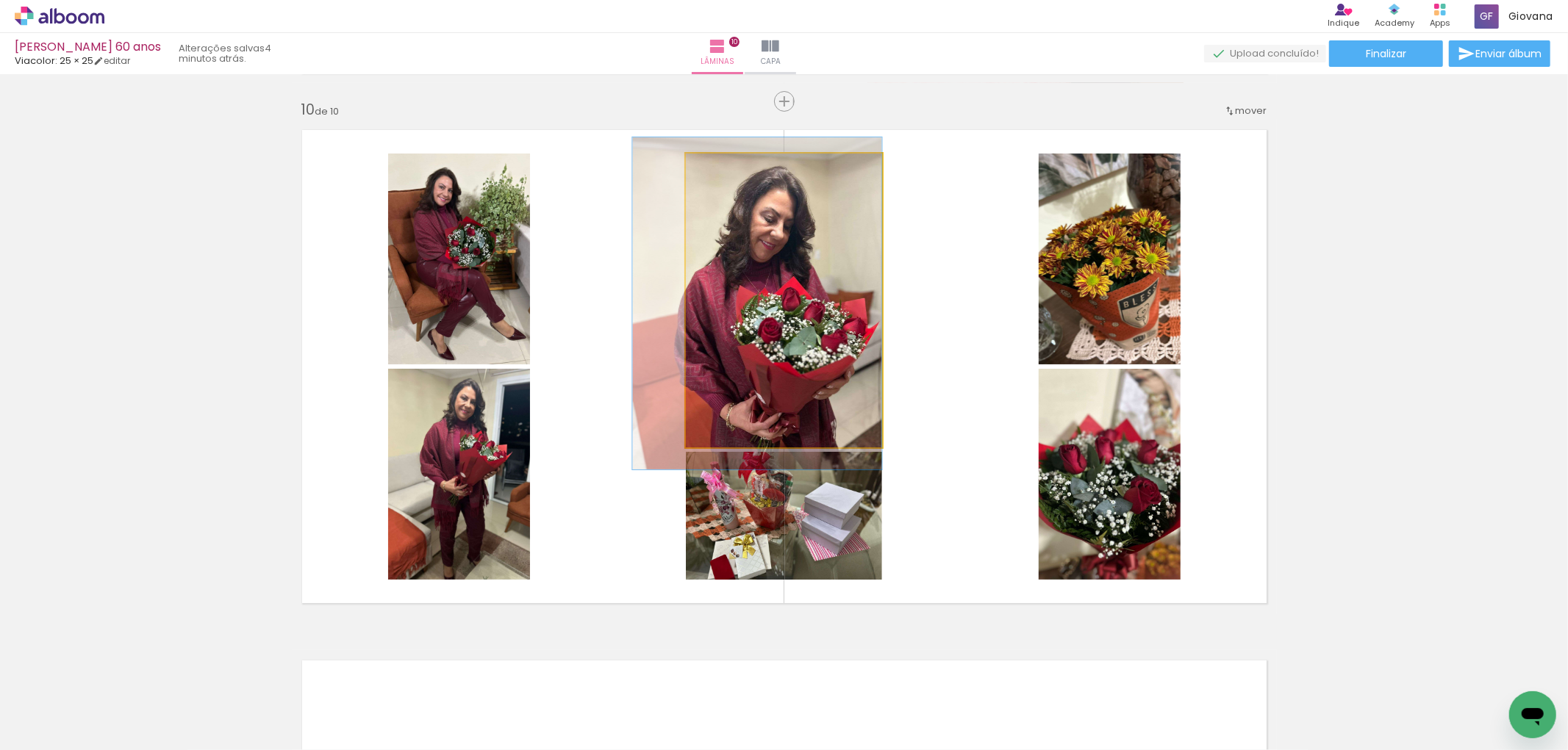
drag, startPoint x: 759, startPoint y: 229, endPoint x: 727, endPoint y: 232, distance: 32.1
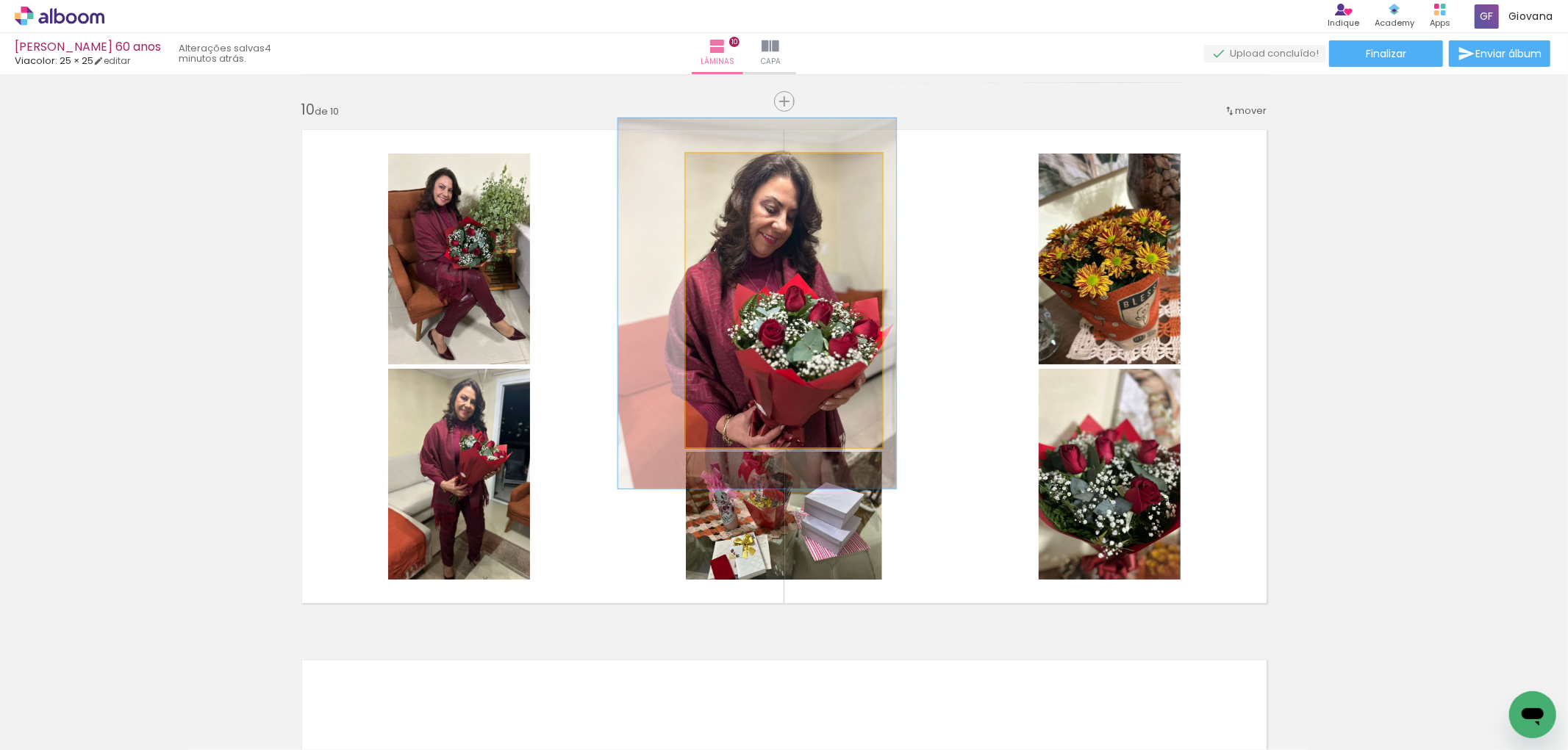
drag, startPoint x: 730, startPoint y: 173, endPoint x: 737, endPoint y: 176, distance: 7.6
click at [737, 176] on div at bounding box center [735, 169] width 24 height 24
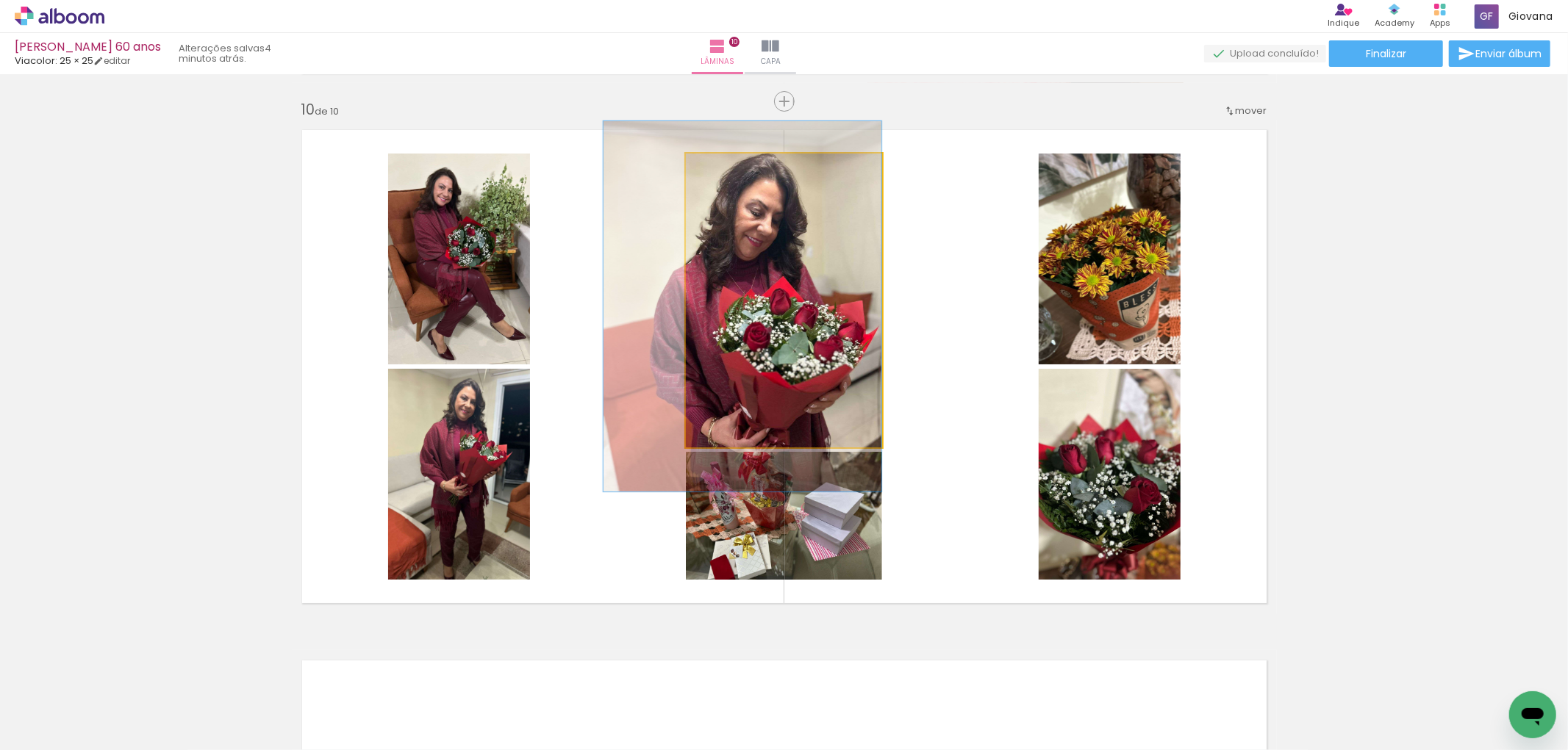
drag, startPoint x: 782, startPoint y: 222, endPoint x: 758, endPoint y: 225, distance: 24.2
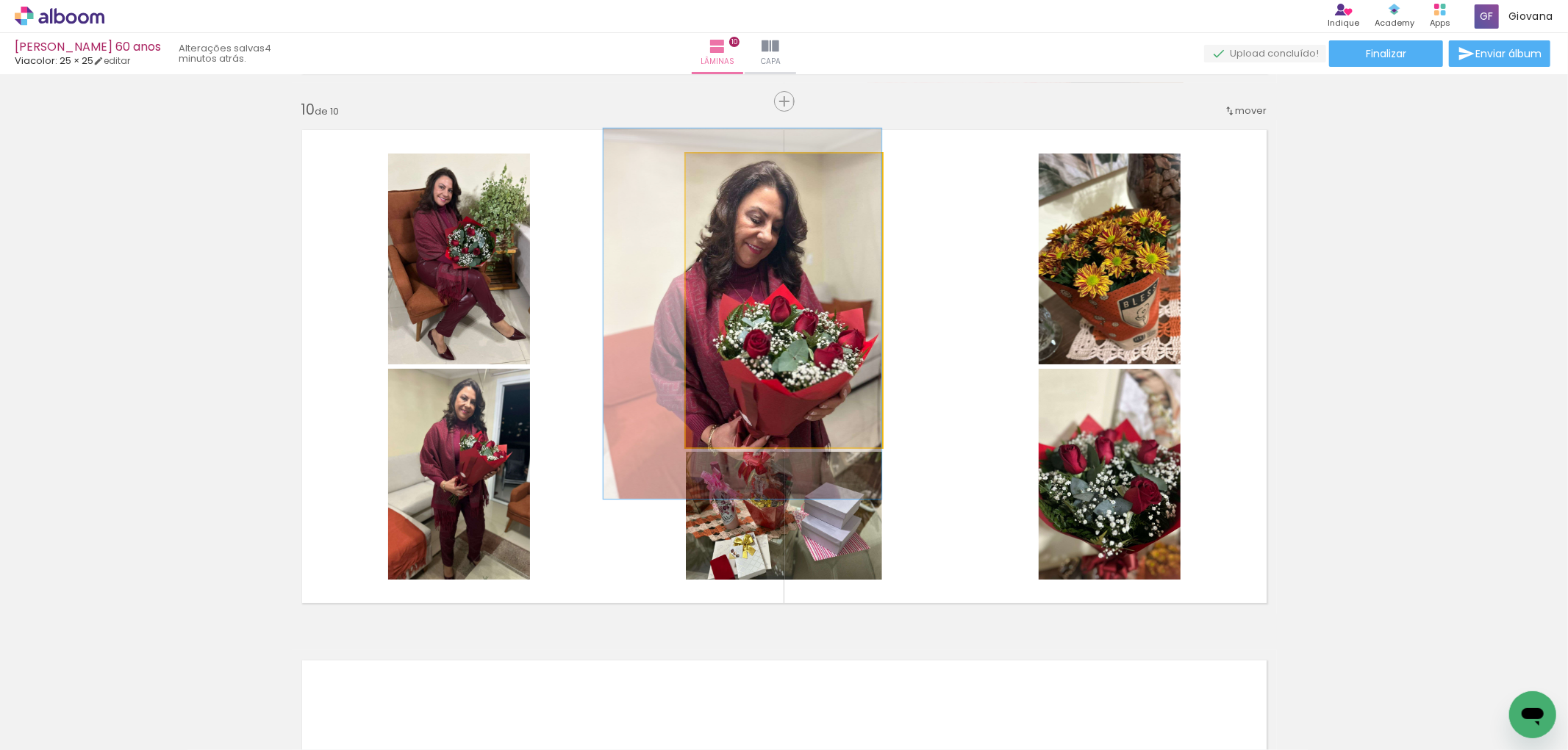
drag, startPoint x: 849, startPoint y: 268, endPoint x: 846, endPoint y: 275, distance: 7.6
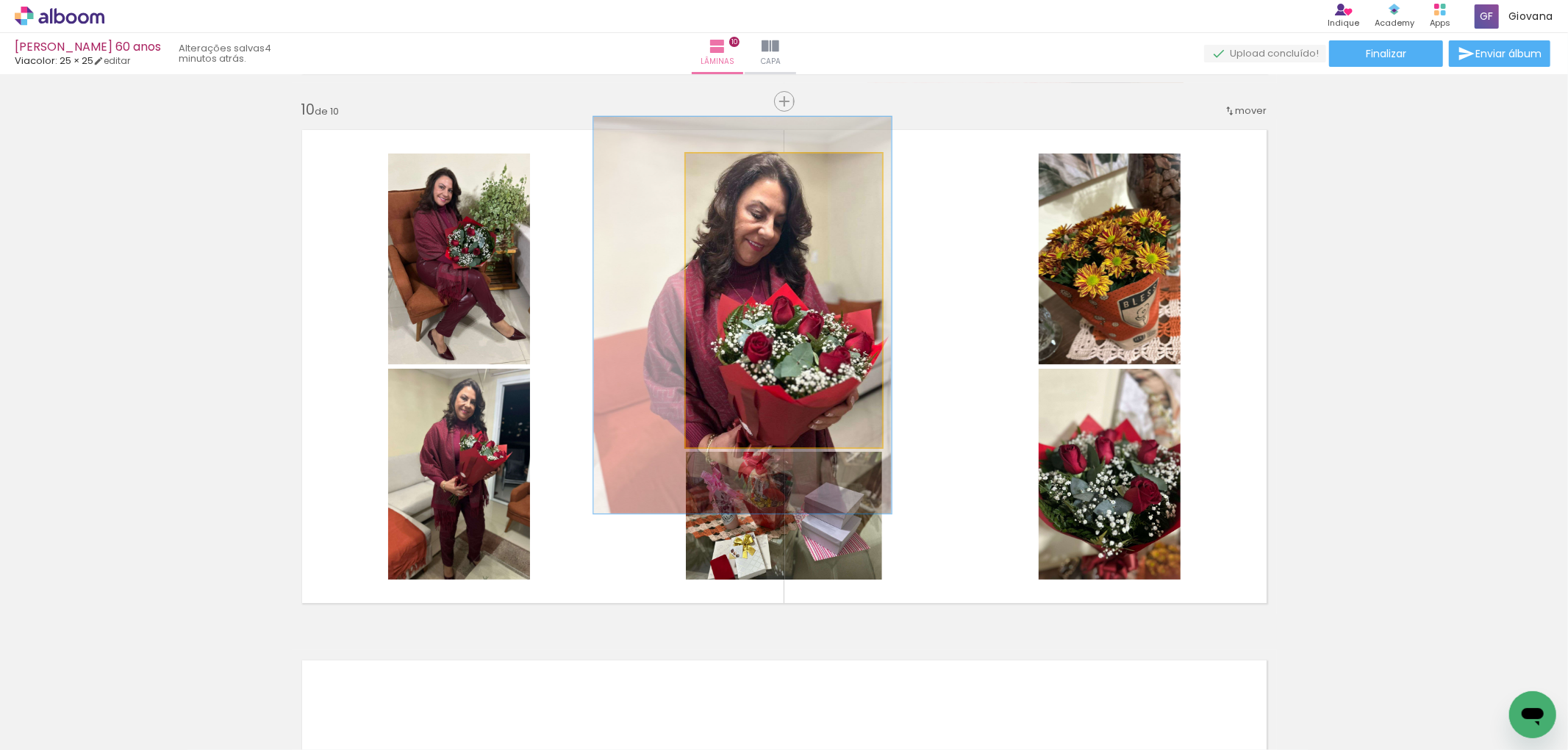
click at [737, 172] on div at bounding box center [741, 169] width 13 height 13
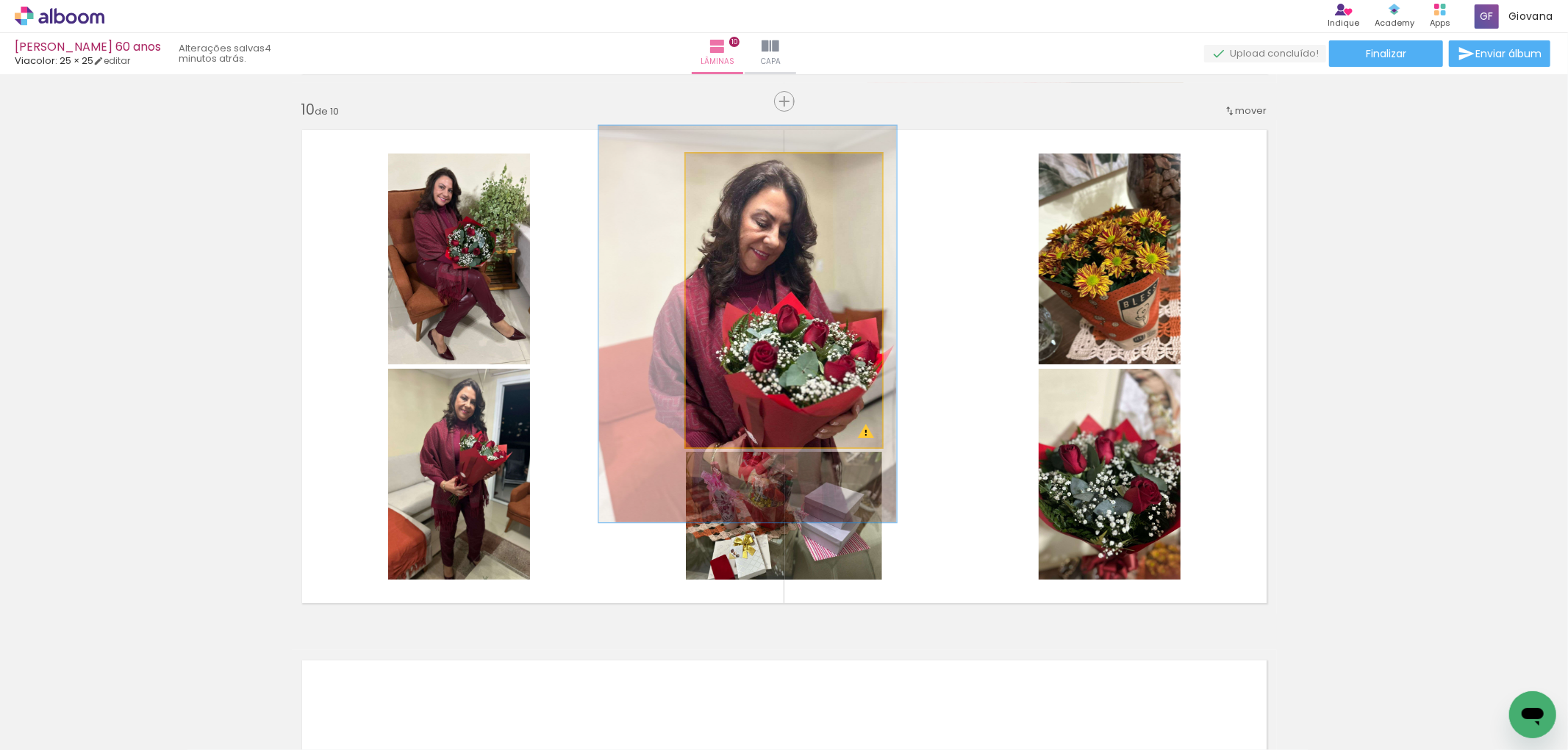
drag, startPoint x: 804, startPoint y: 236, endPoint x: 808, endPoint y: 245, distance: 9.8
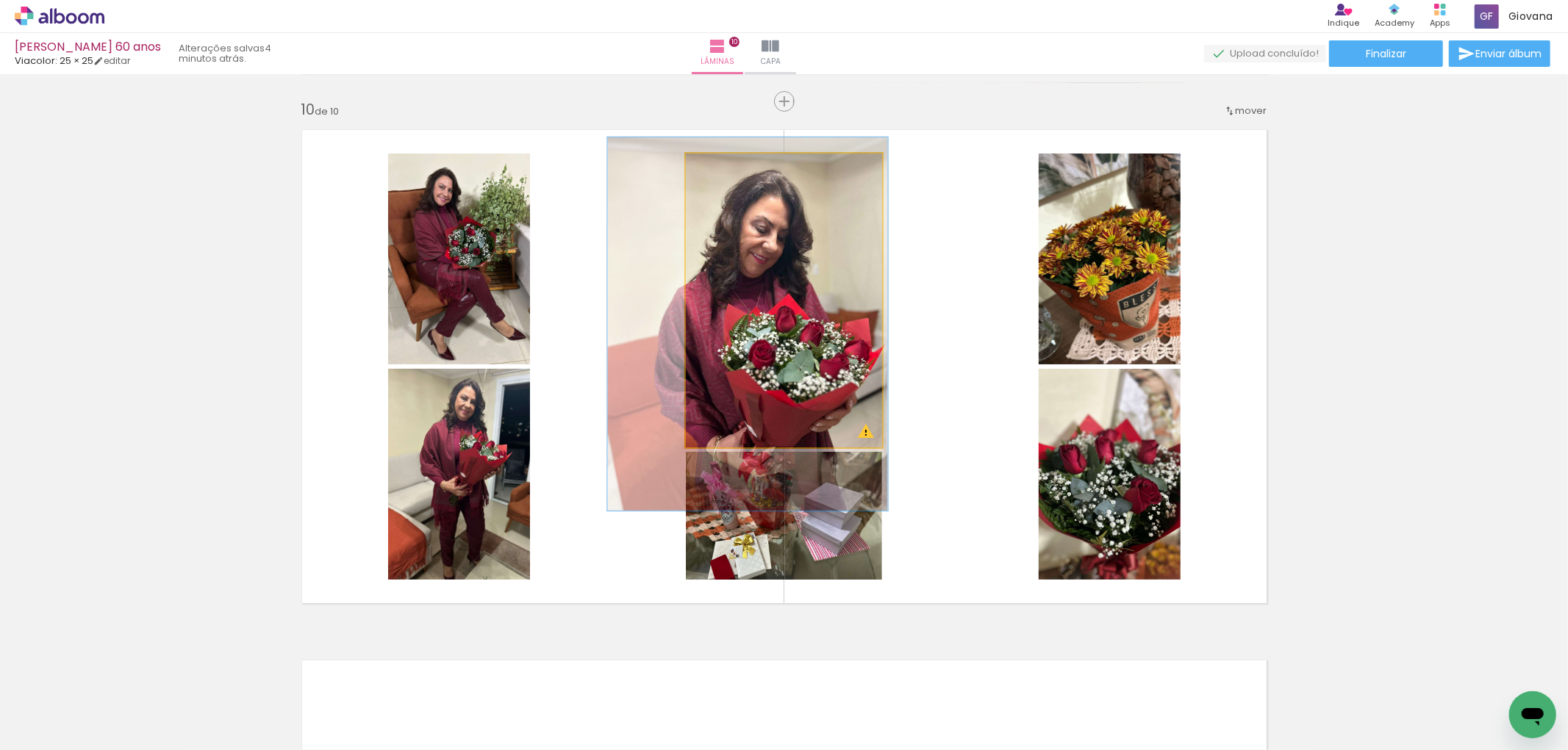
click at [733, 176] on div at bounding box center [736, 169] width 24 height 24
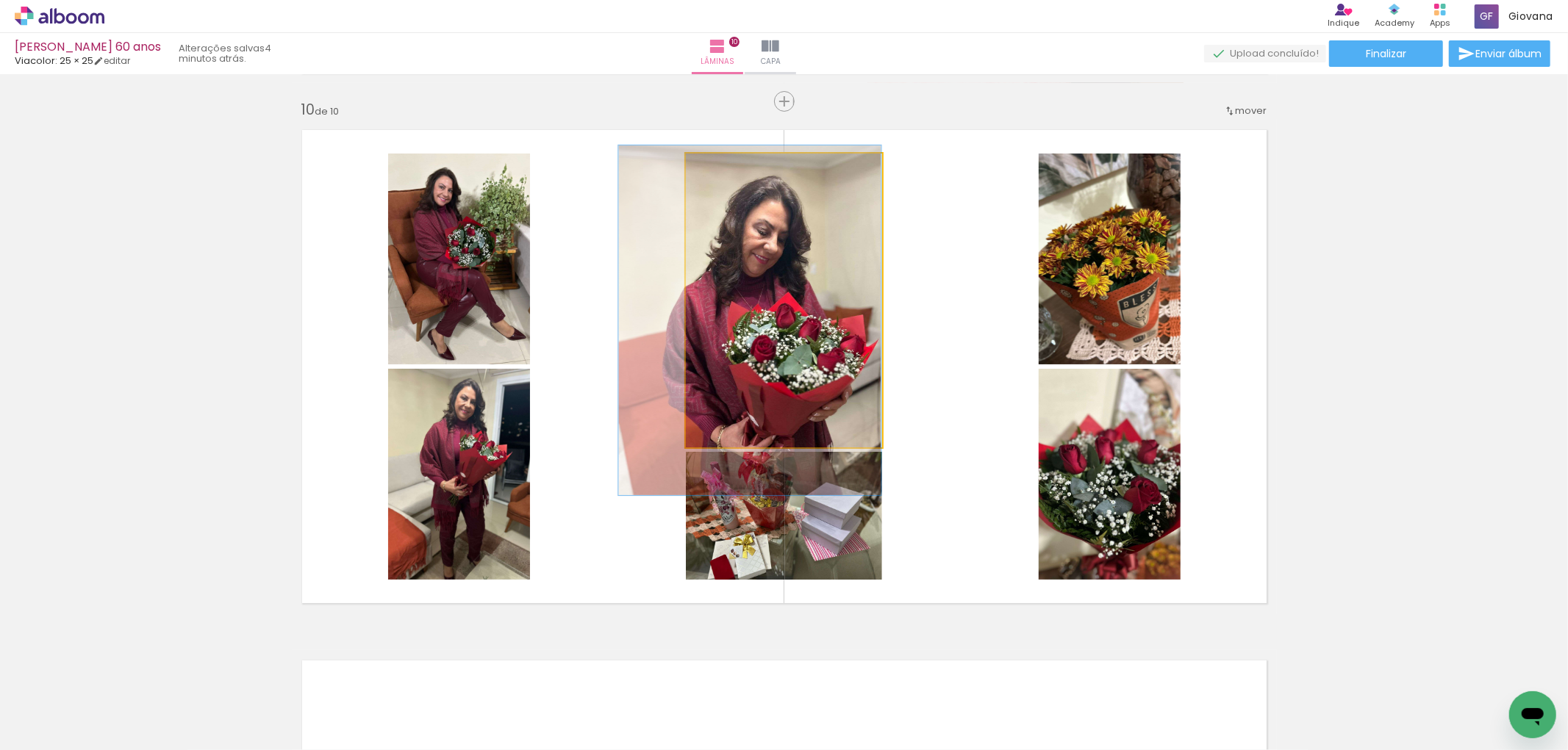
type paper-slider "119"
click at [724, 173] on div at bounding box center [731, 169] width 13 height 13
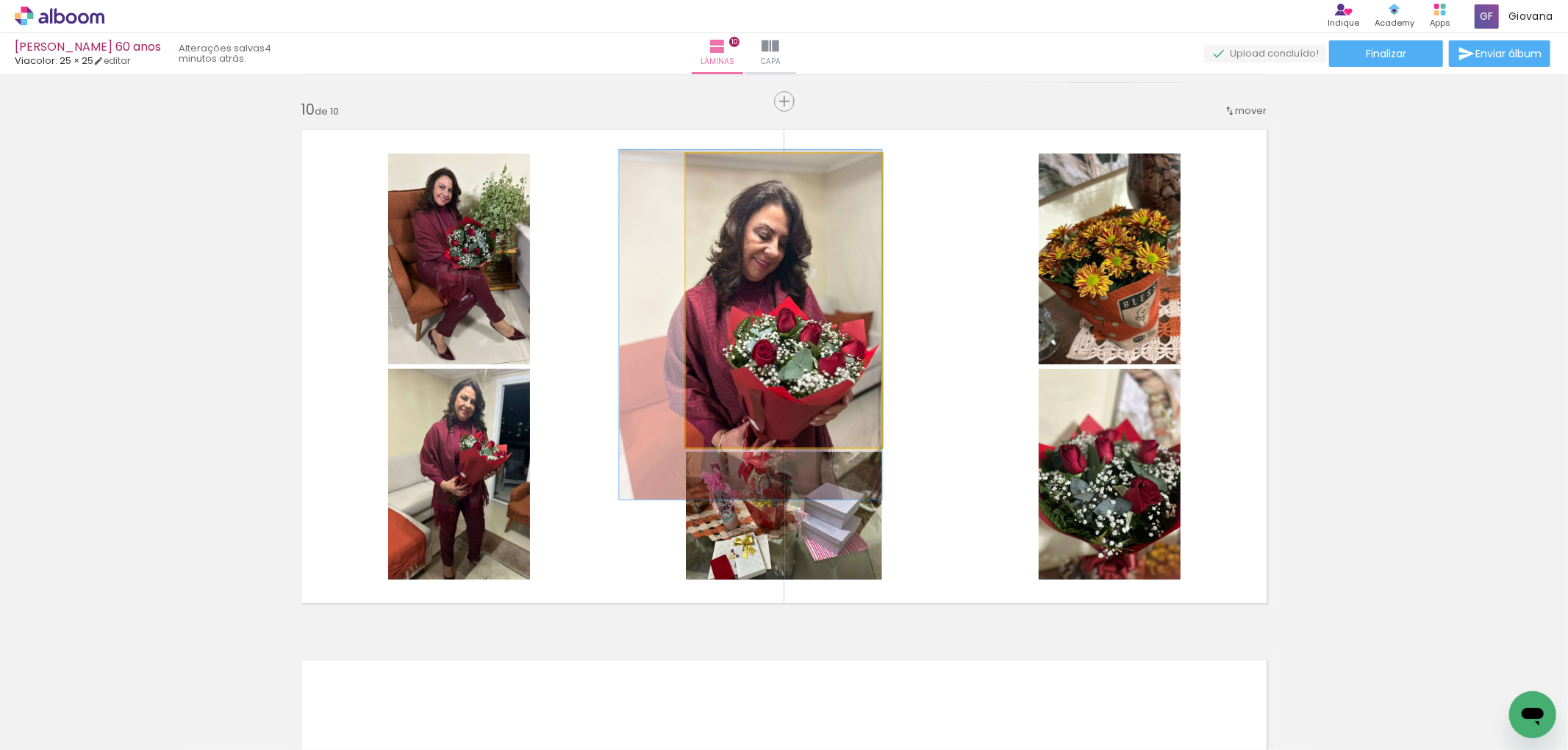
drag, startPoint x: 803, startPoint y: 284, endPoint x: 787, endPoint y: 289, distance: 16.8
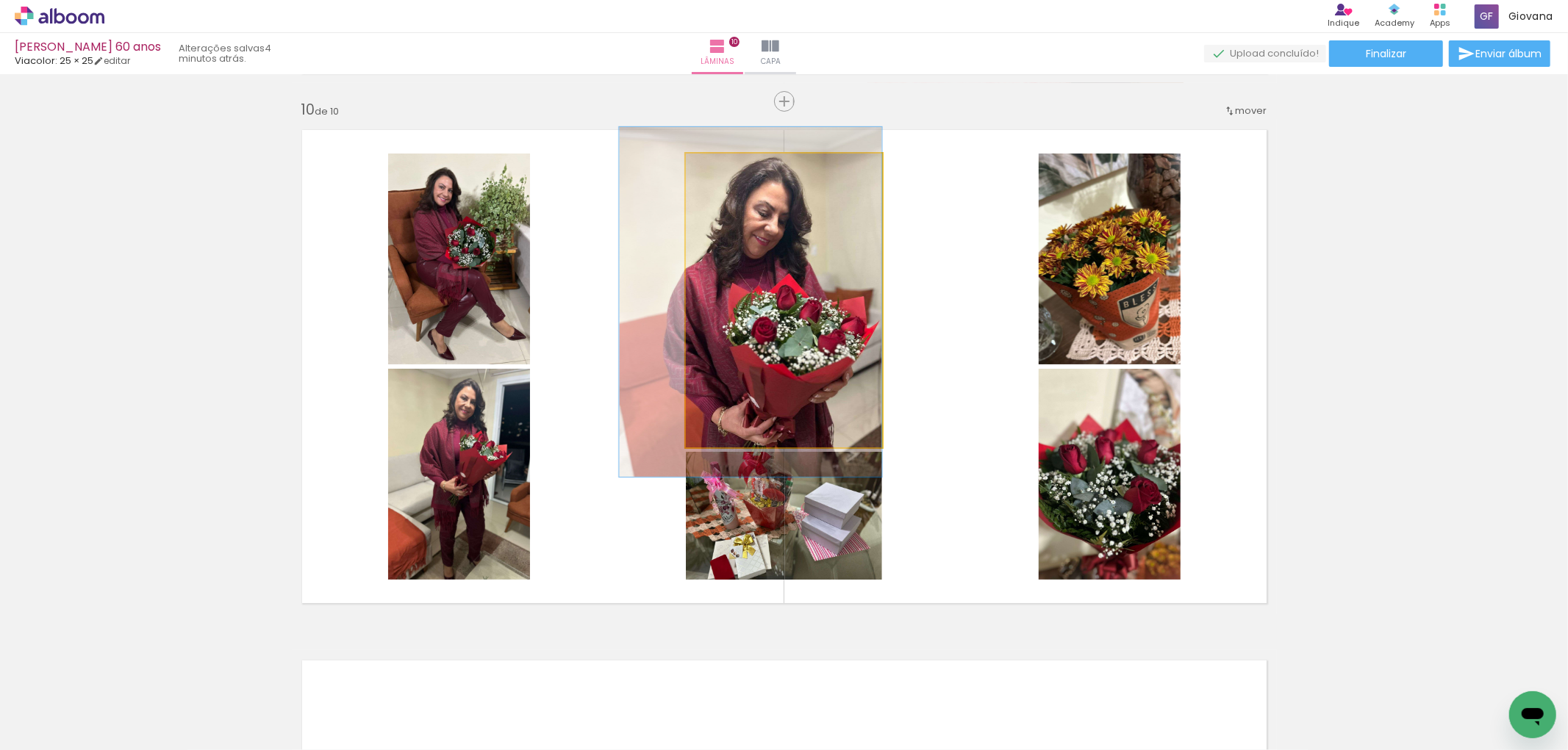
drag, startPoint x: 760, startPoint y: 343, endPoint x: 753, endPoint y: 336, distance: 9.9
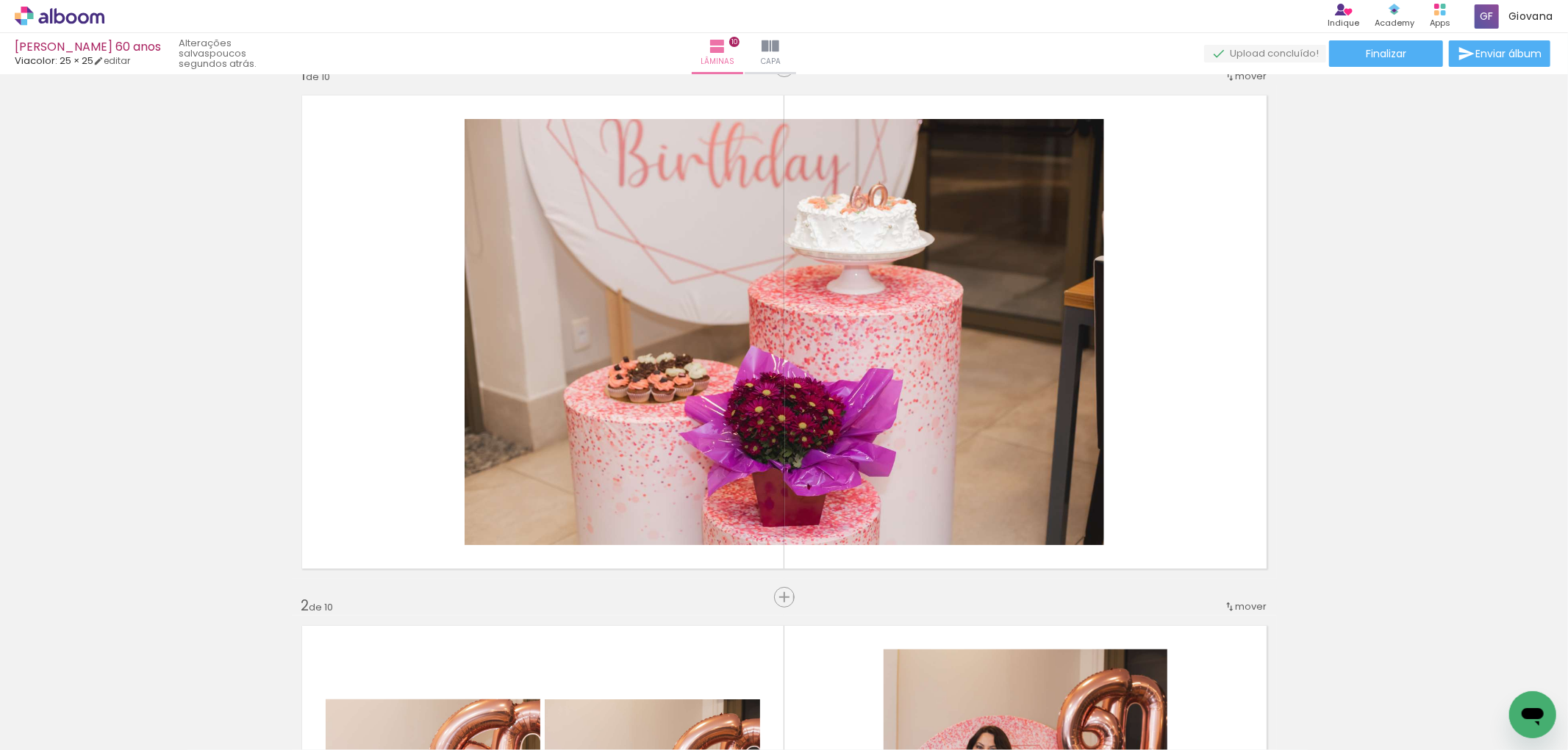
scroll to position [0, 0]
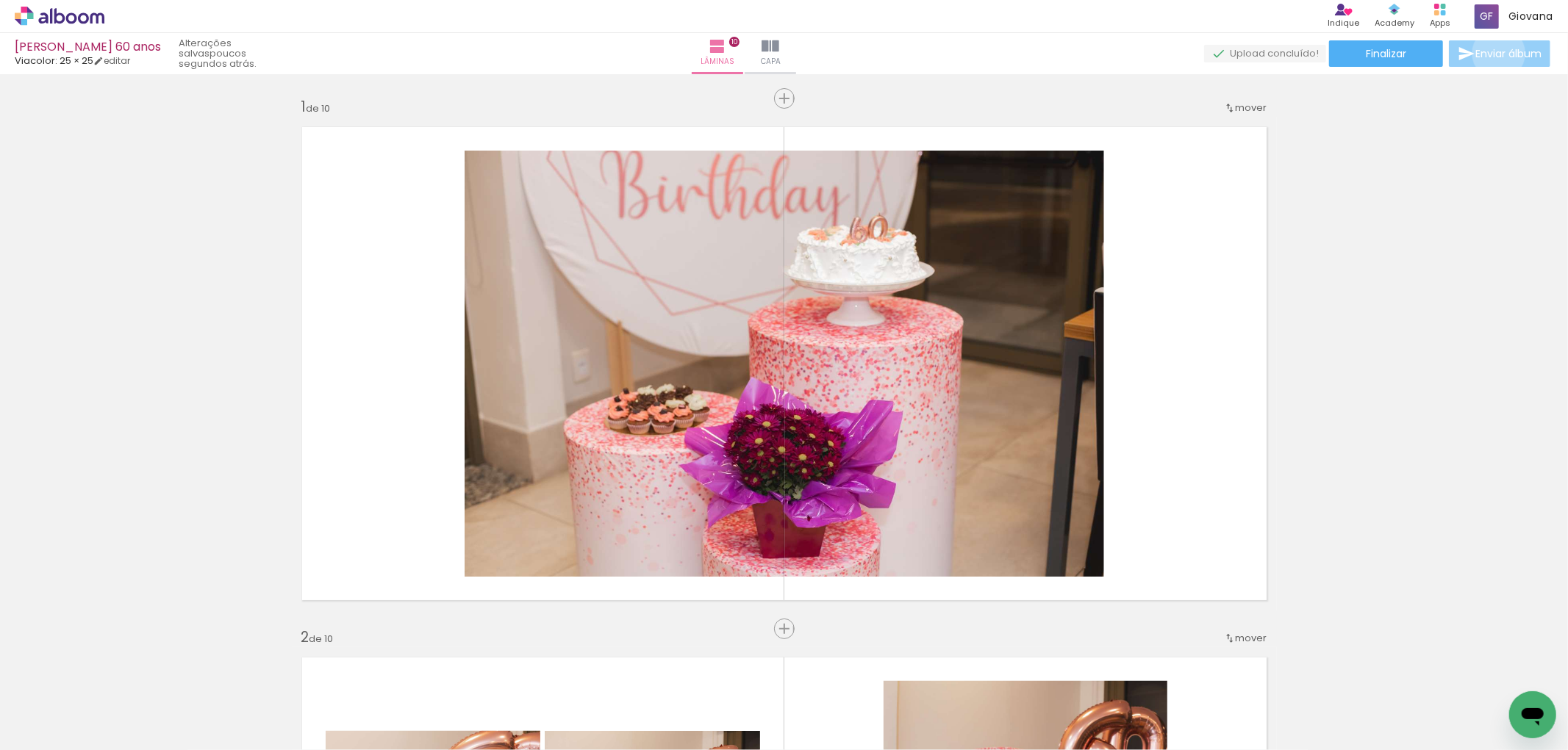
click at [1495, 53] on span "Enviar álbum" at bounding box center [1508, 53] width 66 height 10
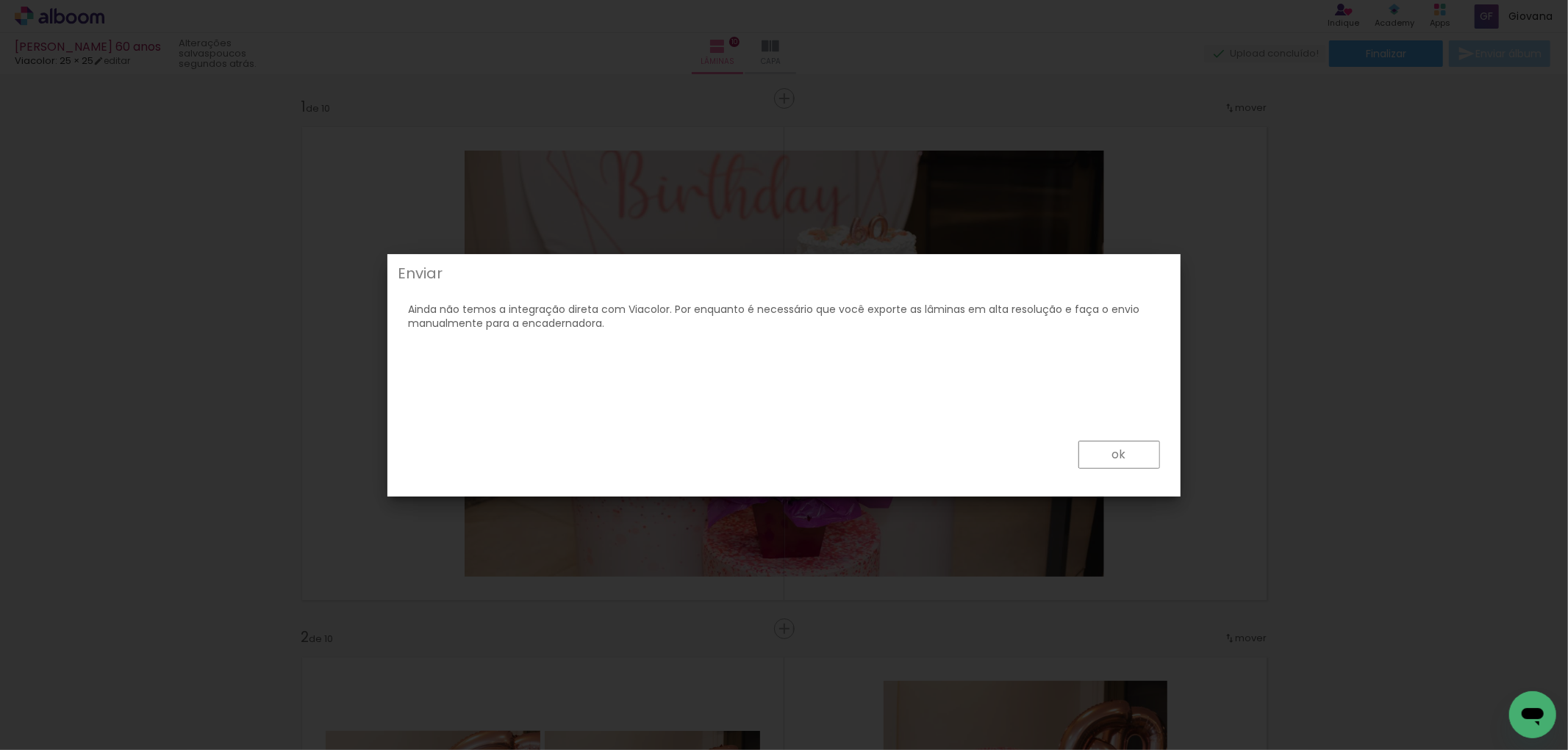
click at [1107, 456] on paper-button "ok" at bounding box center [1119, 455] width 82 height 28
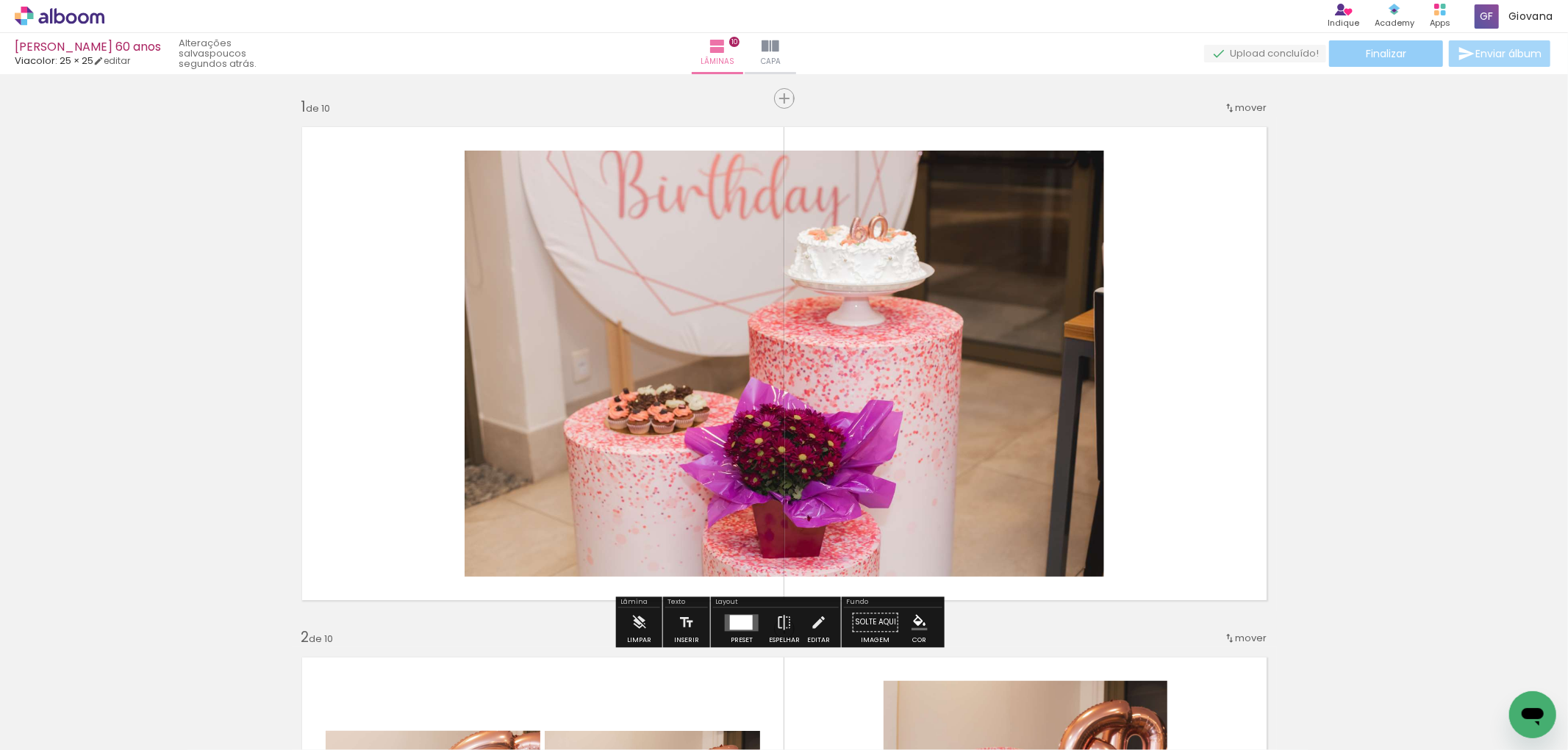
click at [1355, 53] on paper-button "Finalizar" at bounding box center [1386, 53] width 114 height 27
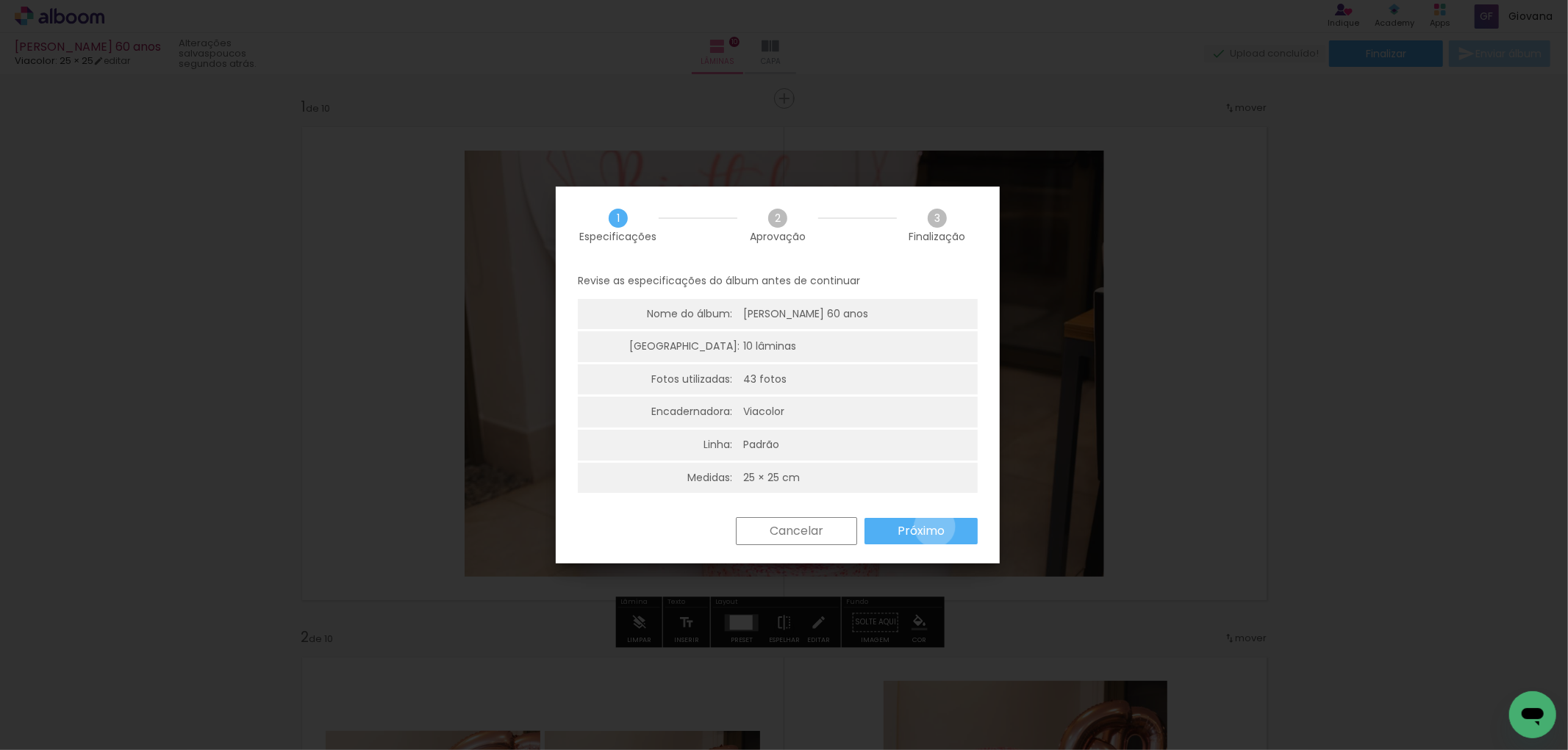
click at [0, 0] on slot "Próximo" at bounding box center [0, 0] width 0 height 0
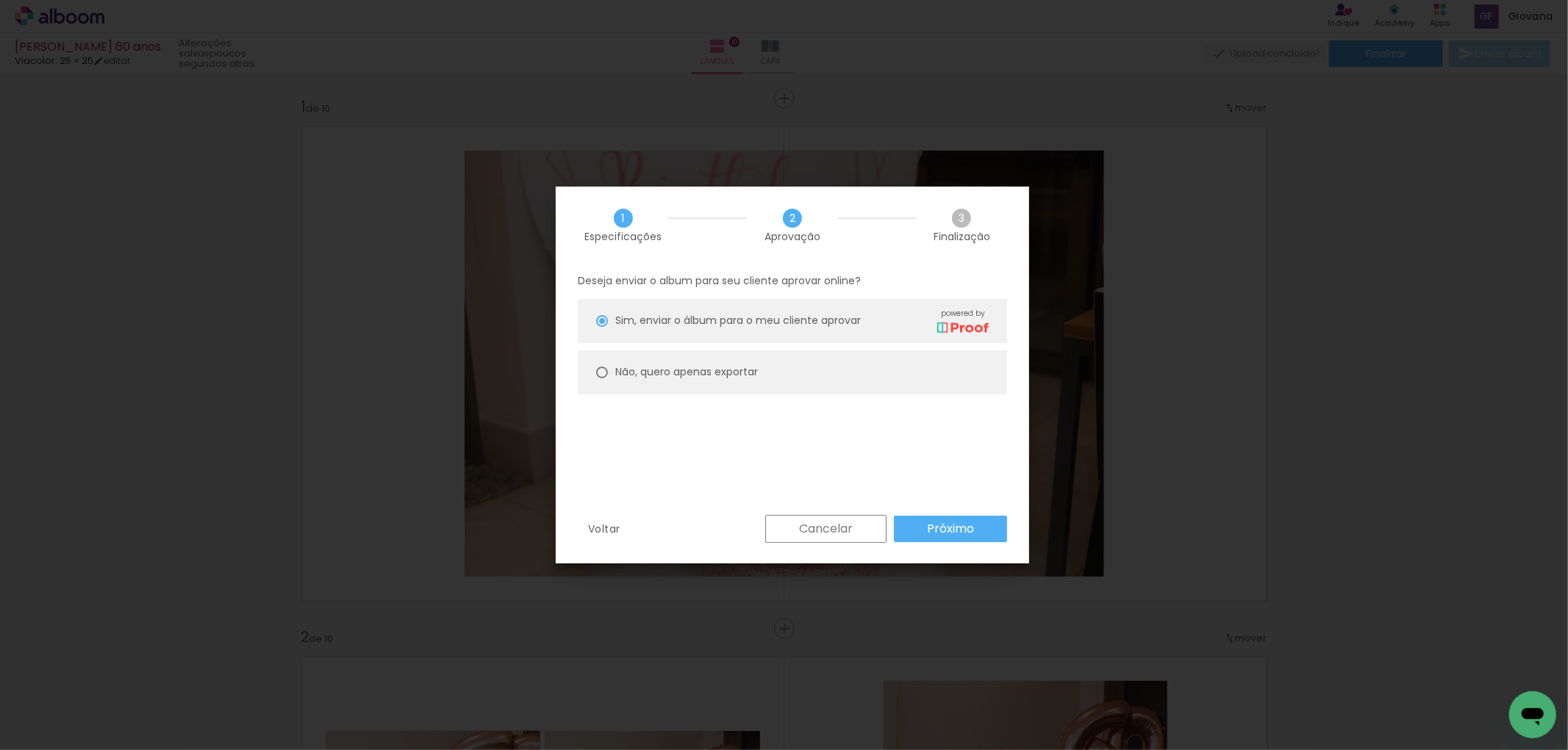
click at [843, 377] on paper-radio-button "Não, quero apenas exportar" at bounding box center [792, 373] width 429 height 44
type paper-radio-button "on"
click at [0, 0] on slot "Próximo" at bounding box center [0, 0] width 0 height 0
type input "Alta, 300 DPI"
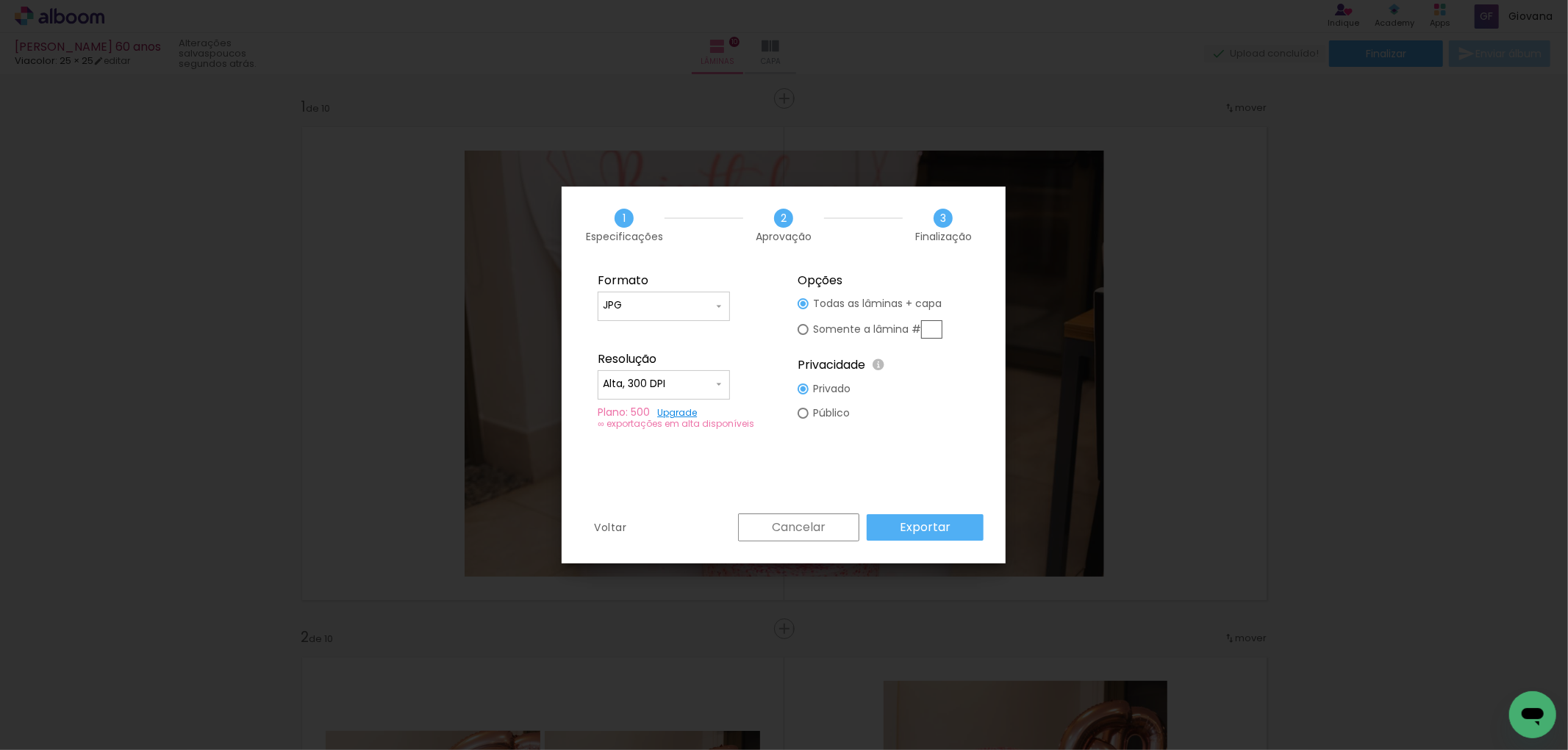
click at [0, 0] on slot "Exportar" at bounding box center [0, 0] width 0 height 0
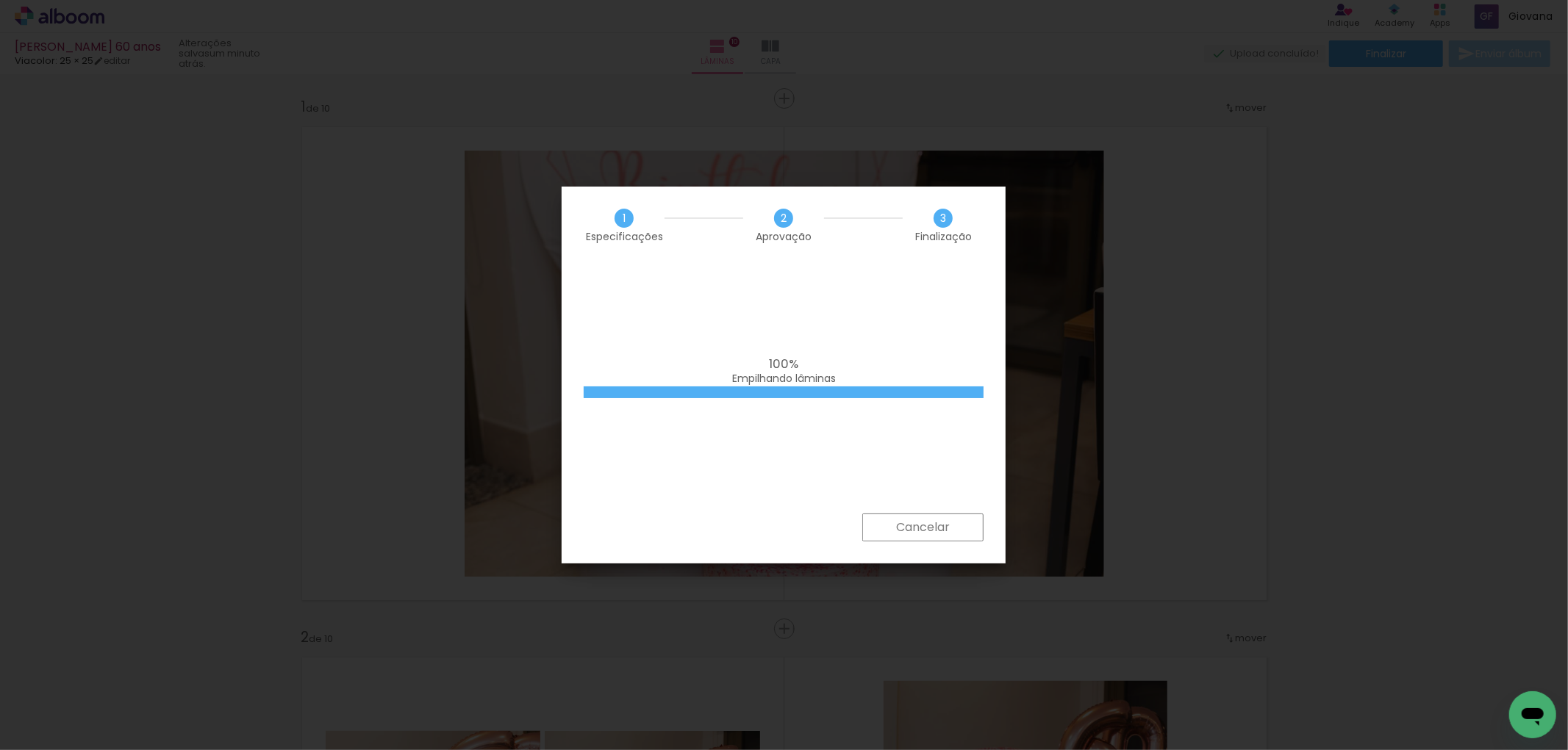
scroll to position [2965, 0]
click at [765, 380] on span "Empilhando lâminas" at bounding box center [784, 377] width 104 height 14
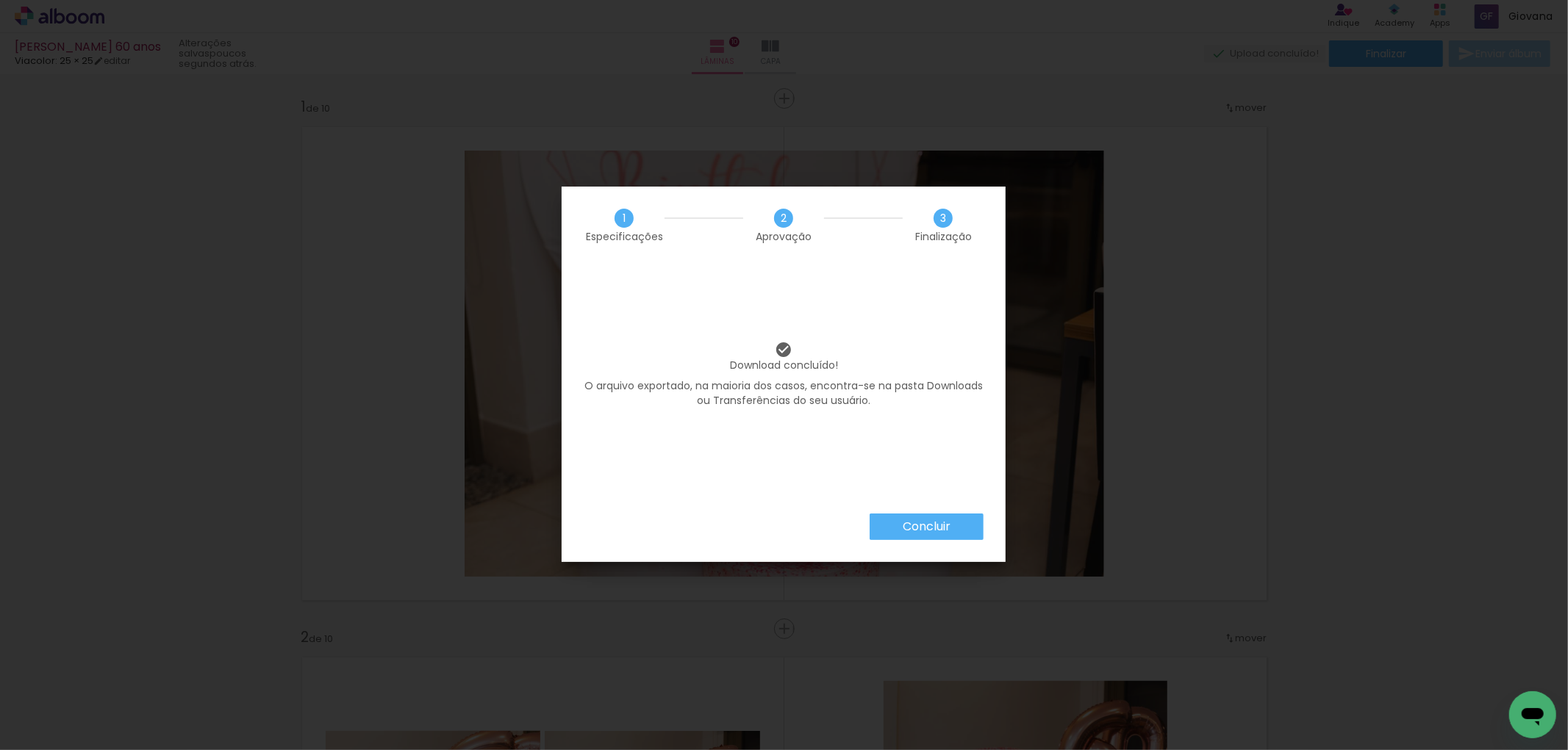
click at [0, 0] on slot "Concluir" at bounding box center [0, 0] width 0 height 0
